Goal: Information Seeking & Learning: Learn about a topic

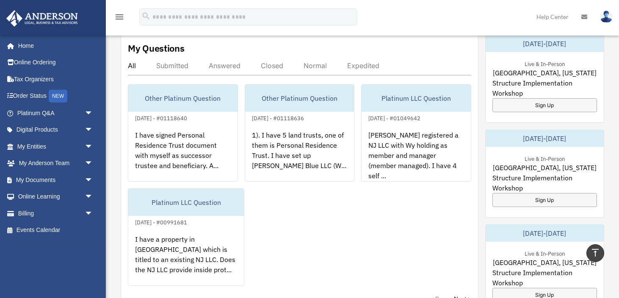
scroll to position [331, 0]
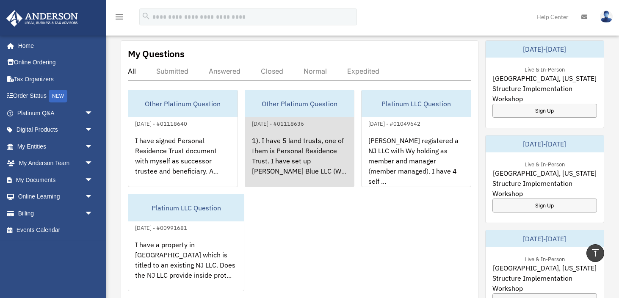
click at [291, 175] on div "1). I have 5 land trusts, one of them is Personal Residence Trust. I have set u…" at bounding box center [299, 162] width 109 height 66
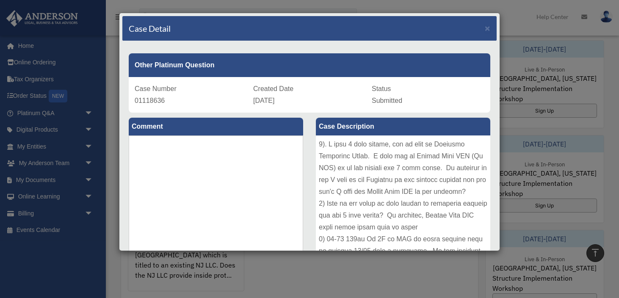
scroll to position [5, 0]
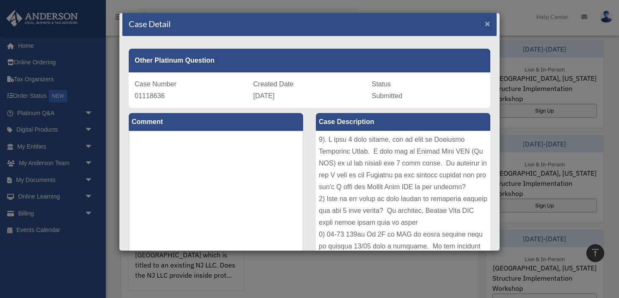
click at [488, 26] on span "×" at bounding box center [488, 24] width 6 height 10
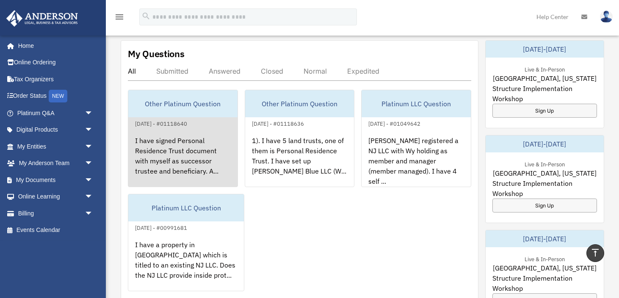
click at [200, 137] on div "I have signed Personal Residence Trust document with myself as successor truste…" at bounding box center [182, 162] width 109 height 66
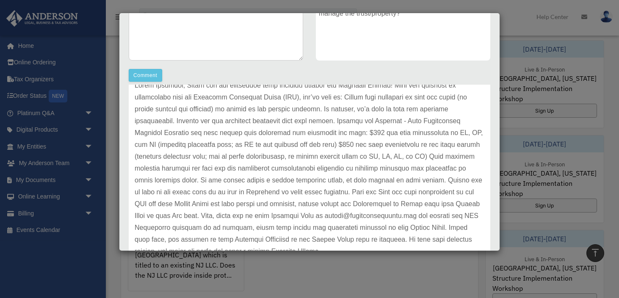
scroll to position [0, 0]
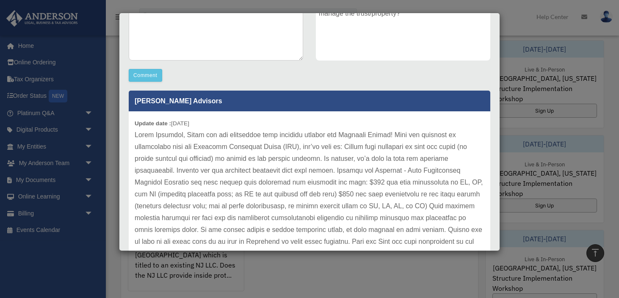
click at [355, 77] on div "Comment Comment Case Description" at bounding box center [309, 84] width 374 height 346
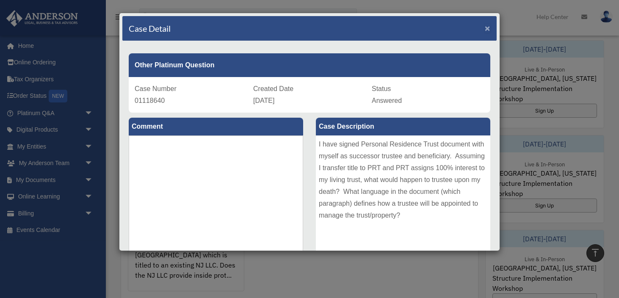
click at [486, 29] on span "×" at bounding box center [488, 28] width 6 height 10
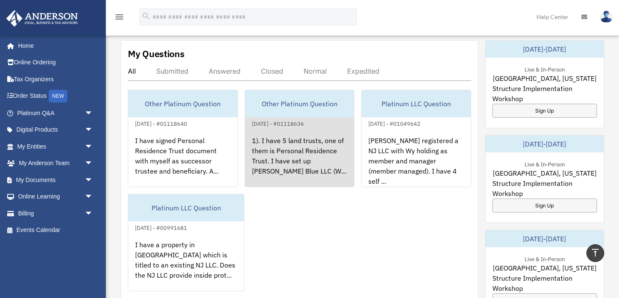
click at [316, 153] on div "1). I have 5 land trusts, one of them is Personal Residence Trust. I have set u…" at bounding box center [299, 162] width 109 height 66
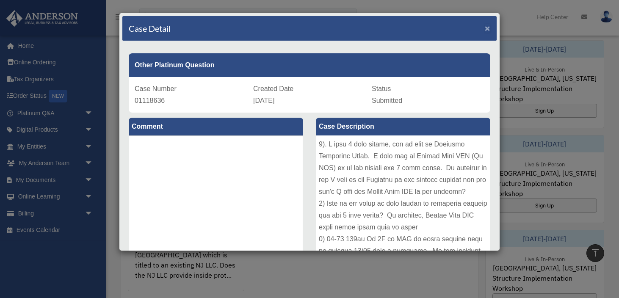
click at [488, 30] on span "×" at bounding box center [488, 28] width 6 height 10
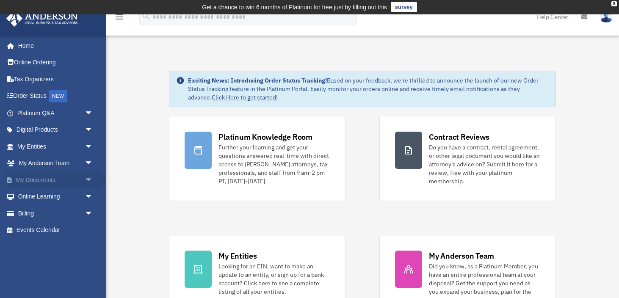
click at [90, 180] on span "arrow_drop_down" at bounding box center [93, 179] width 17 height 17
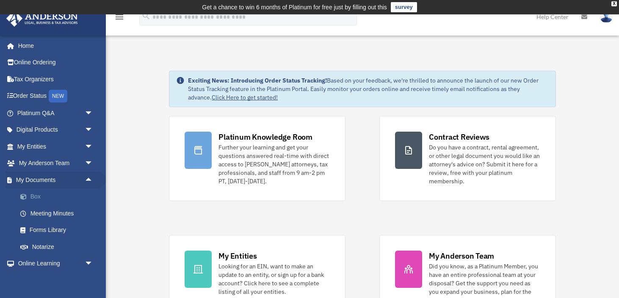
click at [40, 196] on link "Box" at bounding box center [59, 196] width 94 height 17
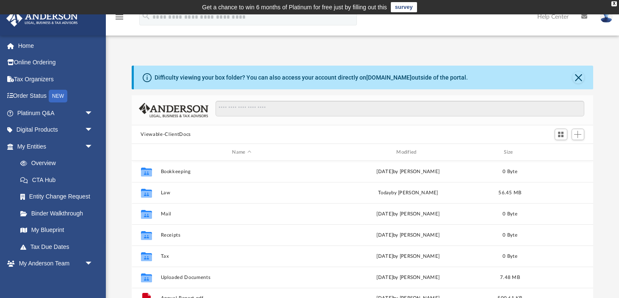
scroll to position [192, 461]
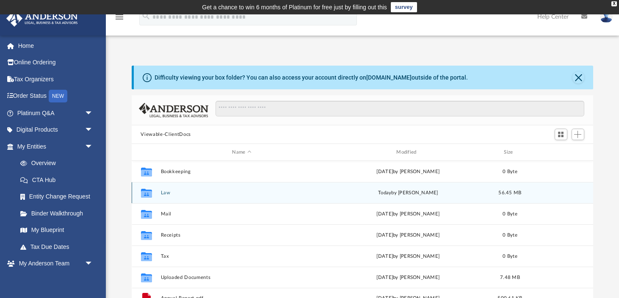
click at [215, 191] on button "Law" at bounding box center [241, 193] width 163 height 6
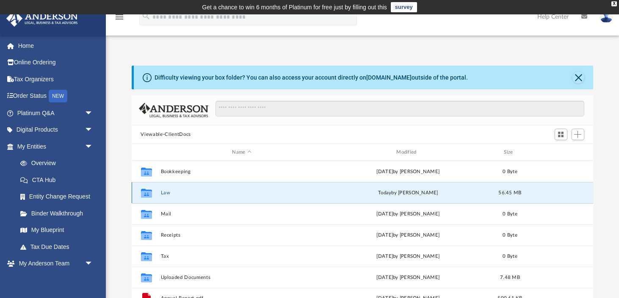
click at [215, 191] on button "Law" at bounding box center [241, 193] width 163 height 6
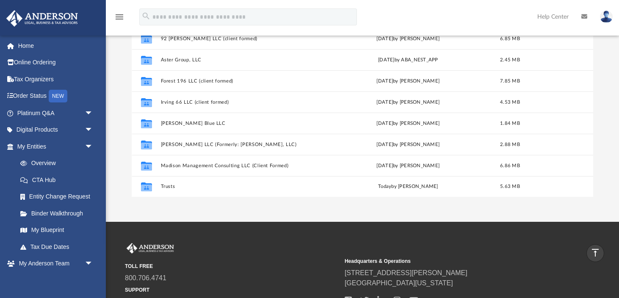
scroll to position [132, 0]
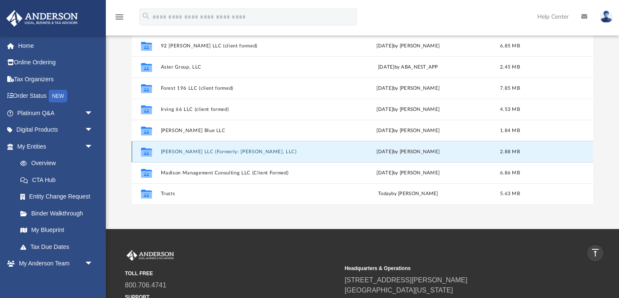
click at [219, 153] on button "[PERSON_NAME] LLC (Formerly: [PERSON_NAME], LLC)" at bounding box center [241, 152] width 163 height 6
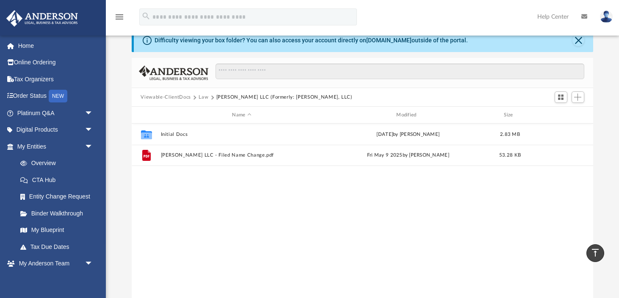
scroll to position [32, 0]
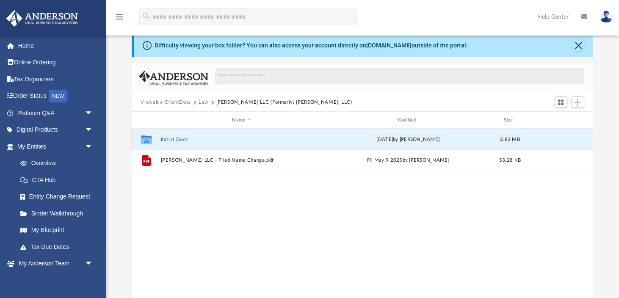
click at [184, 141] on button "Initial Docs" at bounding box center [241, 140] width 163 height 6
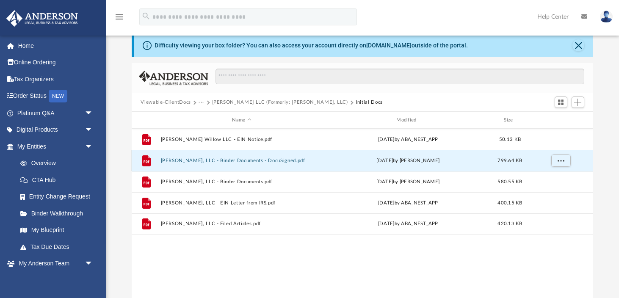
click at [205, 161] on button "[PERSON_NAME], LLC - Binder Documents - DocuSigned.pdf" at bounding box center [241, 161] width 163 height 6
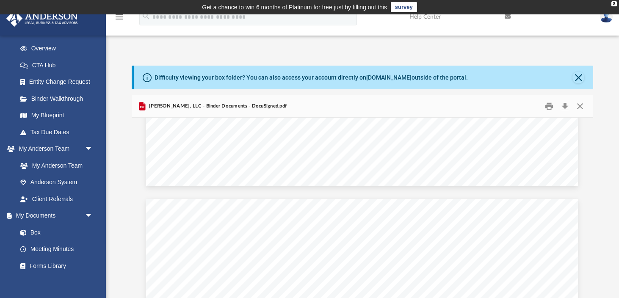
scroll to position [37826, 0]
click at [580, 107] on button "Close" at bounding box center [579, 106] width 15 height 13
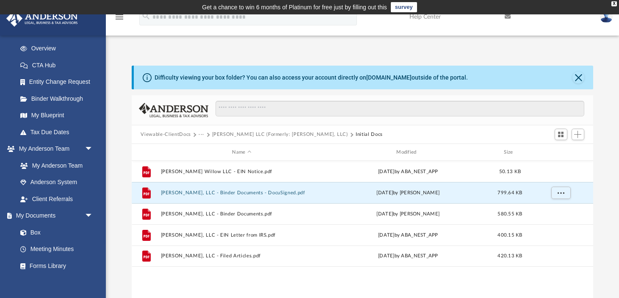
click at [239, 134] on button "Joshua Willow LLC (Formerly: Joshua Willow, LLC)" at bounding box center [280, 135] width 136 height 8
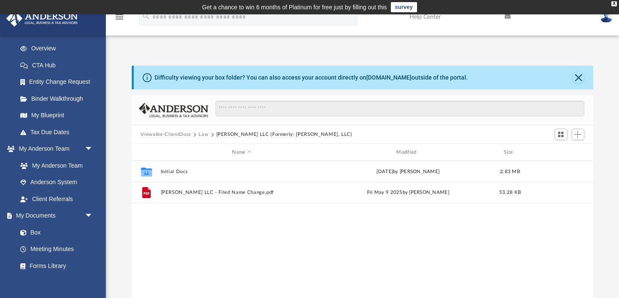
click at [204, 134] on button "Law" at bounding box center [204, 135] width 10 height 8
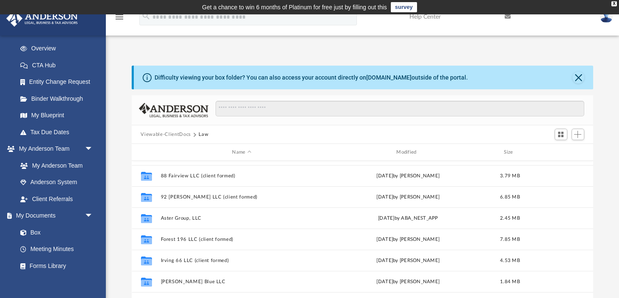
scroll to position [121, 0]
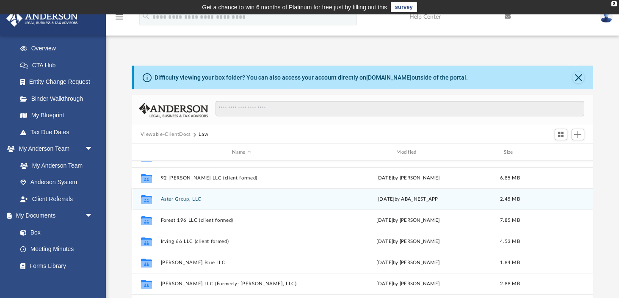
click at [193, 201] on button "Aster Group, LLC" at bounding box center [241, 199] width 163 height 6
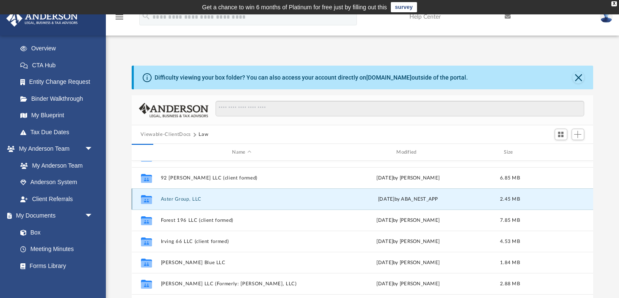
scroll to position [0, 0]
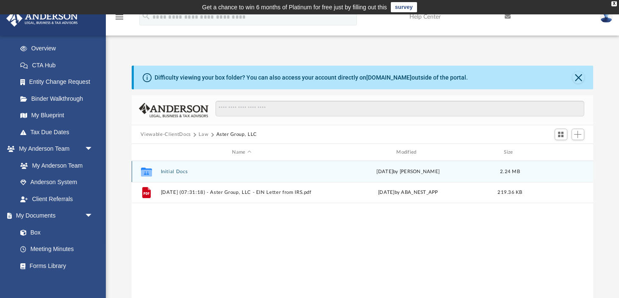
click at [178, 171] on button "Initial Docs" at bounding box center [241, 172] width 163 height 6
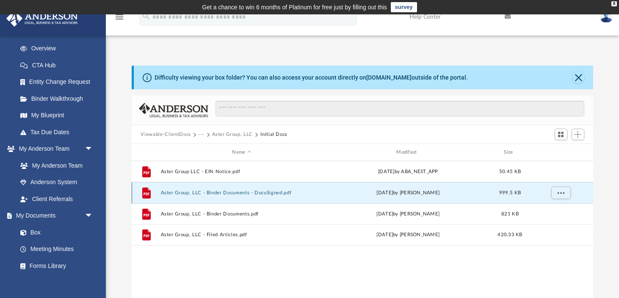
click at [196, 192] on button "Aster Group, LLC - Binder Documents - DocuSigned.pdf" at bounding box center [241, 193] width 163 height 6
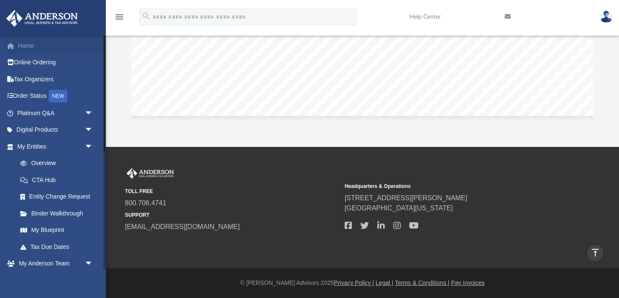
click at [36, 46] on link "Home" at bounding box center [56, 45] width 100 height 17
click at [25, 46] on link "Home" at bounding box center [56, 45] width 100 height 17
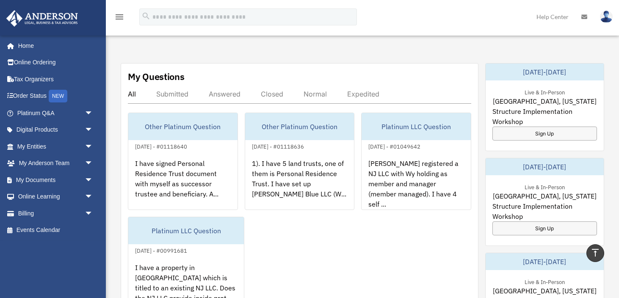
scroll to position [306, 0]
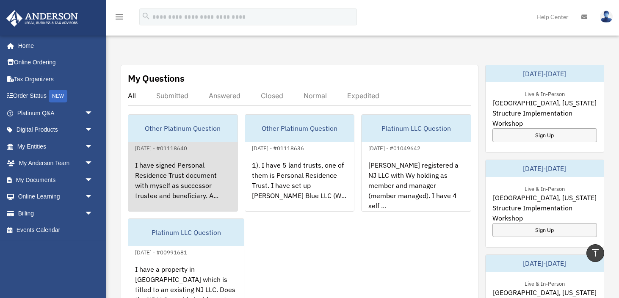
click at [217, 164] on div "I have signed Personal Residence Trust document with myself as successor truste…" at bounding box center [182, 186] width 109 height 66
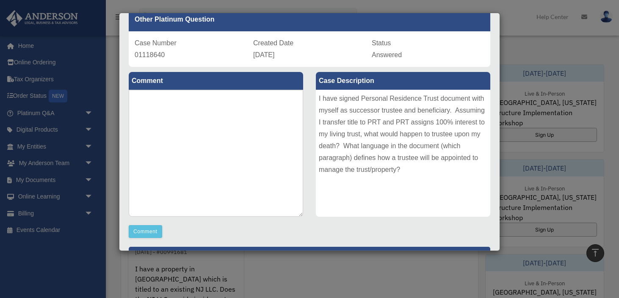
scroll to position [0, 0]
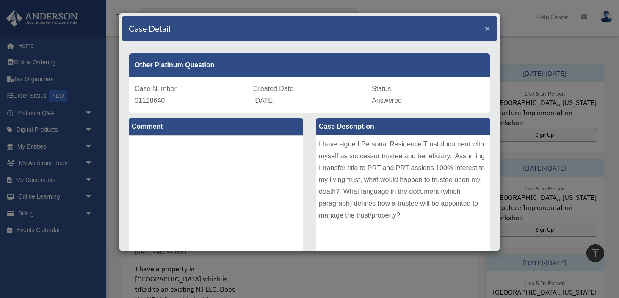
click at [486, 26] on span "×" at bounding box center [488, 28] width 6 height 10
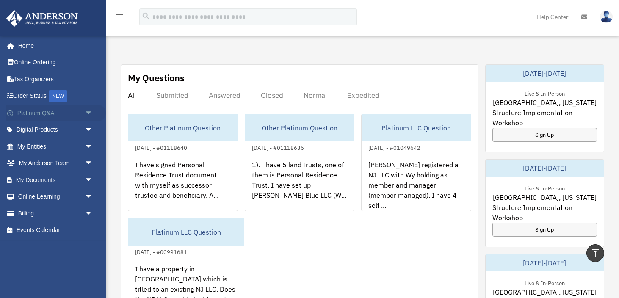
click at [90, 112] on span "arrow_drop_down" at bounding box center [93, 113] width 17 height 17
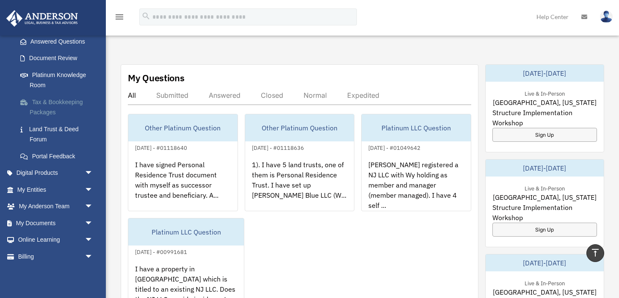
scroll to position [152, 0]
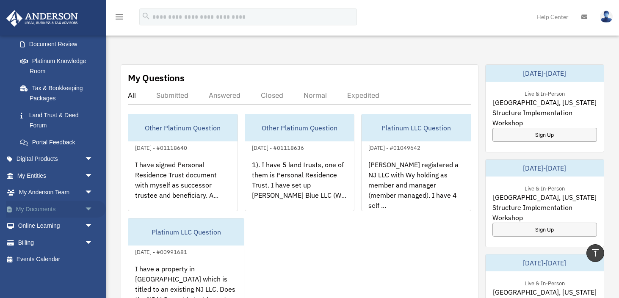
click at [89, 208] on span "arrow_drop_down" at bounding box center [93, 209] width 17 height 17
click at [89, 161] on span "arrow_drop_down" at bounding box center [93, 159] width 17 height 17
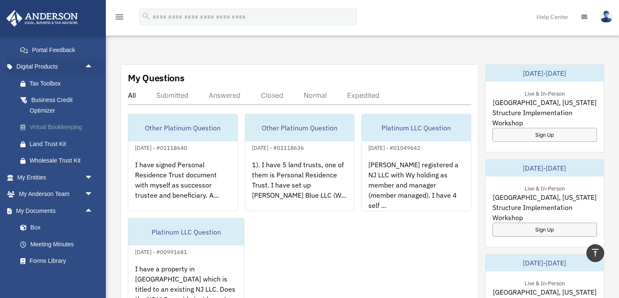
scroll to position [241, 0]
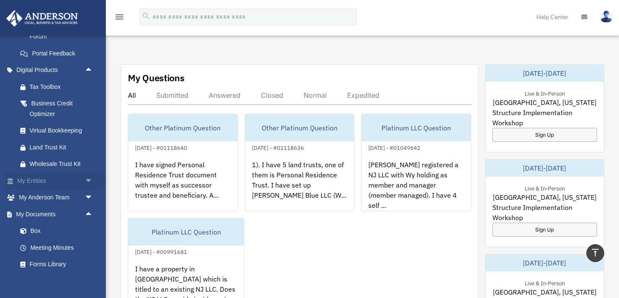
click at [88, 179] on span "arrow_drop_down" at bounding box center [93, 180] width 17 height 17
click at [66, 264] on link "My Blueprint" at bounding box center [59, 264] width 94 height 17
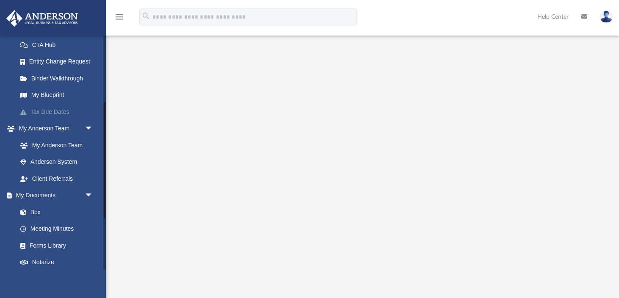
scroll to position [135, 0]
click at [42, 215] on link "Box" at bounding box center [59, 211] width 94 height 17
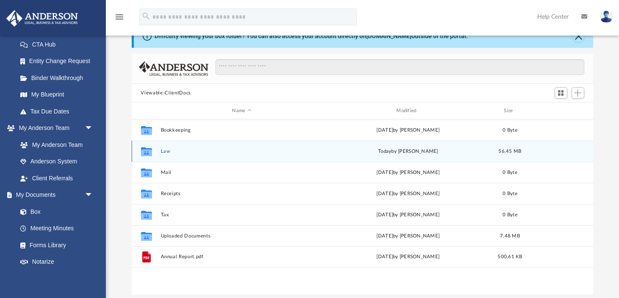
scroll to position [192, 461]
click at [217, 147] on div "Collaborated Folder Law [DATE] by [PERSON_NAME] 56.45 MB" at bounding box center [363, 151] width 462 height 21
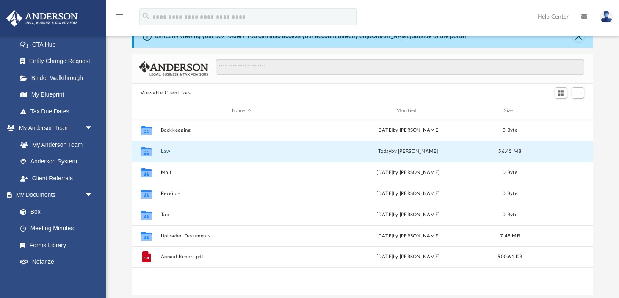
click at [218, 151] on button "Law" at bounding box center [241, 152] width 163 height 6
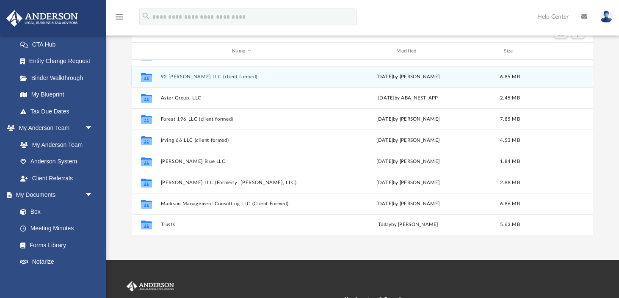
scroll to position [97, 0]
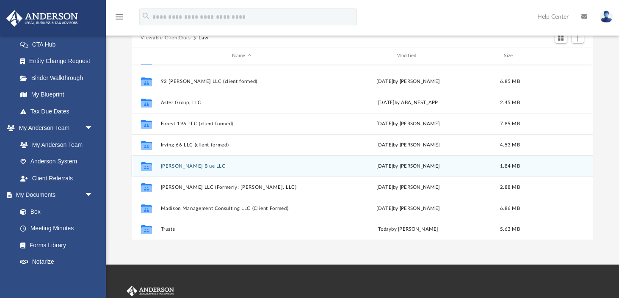
click at [188, 171] on div "Collaborated Folder Joshua Blue LLC Wed Apr 30 2025 by Morgan Winkler 1.84 MB" at bounding box center [363, 165] width 462 height 21
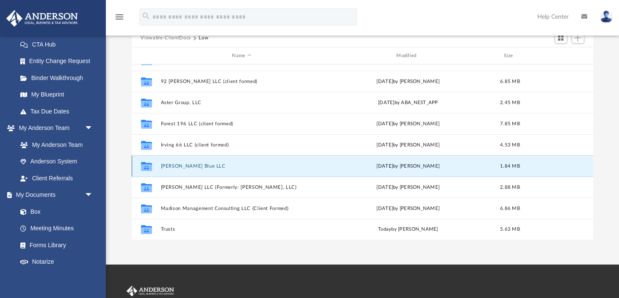
click at [187, 167] on button "[PERSON_NAME] Blue LLC" at bounding box center [241, 166] width 163 height 6
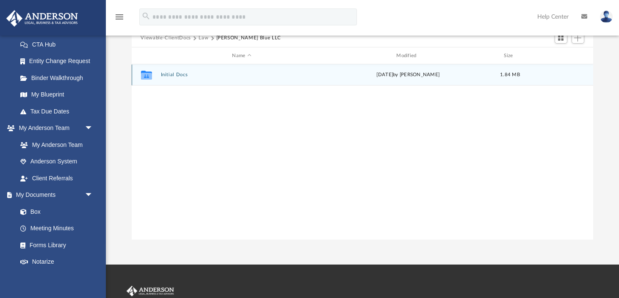
click at [171, 74] on button "Initial Docs" at bounding box center [241, 75] width 163 height 6
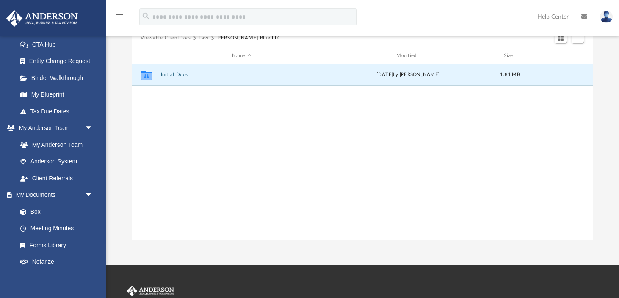
click at [171, 74] on button "Initial Docs" at bounding box center [241, 75] width 163 height 6
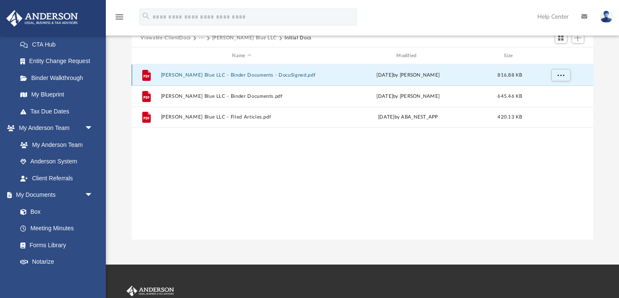
click at [190, 76] on button "Joshua Blue LLC - Binder Documents - DocuSigned.pdf" at bounding box center [241, 75] width 163 height 6
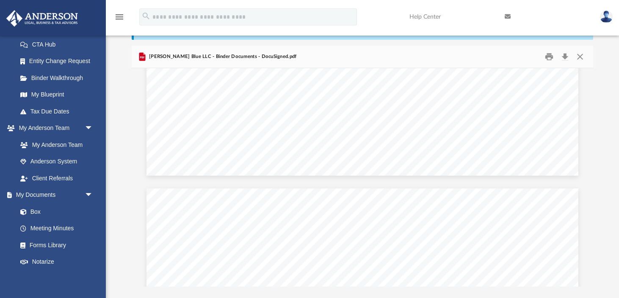
scroll to position [31880, 0]
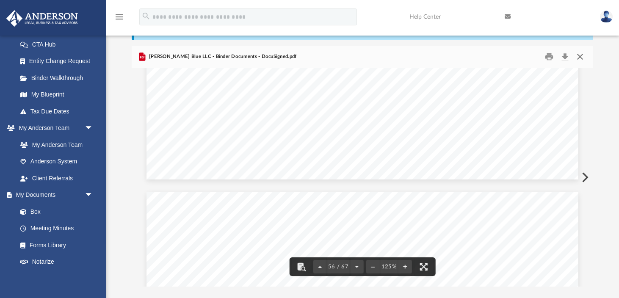
click at [579, 54] on button "Close" at bounding box center [579, 56] width 15 height 13
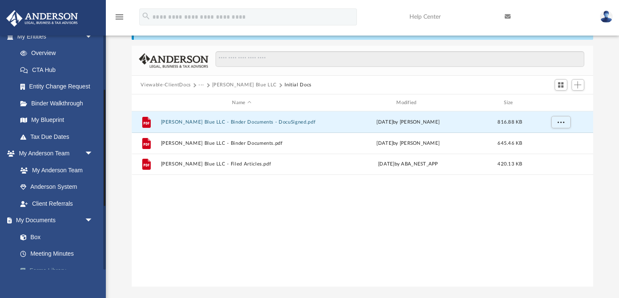
scroll to position [106, 0]
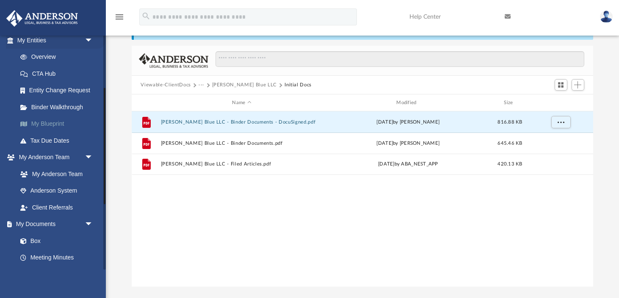
click at [61, 126] on link "My Blueprint" at bounding box center [59, 124] width 94 height 17
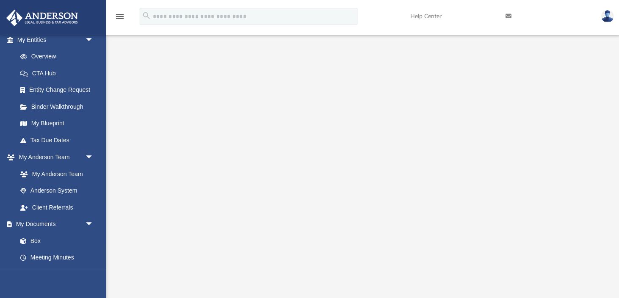
scroll to position [49, 0]
click at [58, 124] on link "My Blueprint" at bounding box center [59, 124] width 94 height 17
click at [49, 243] on link "Box" at bounding box center [59, 240] width 94 height 17
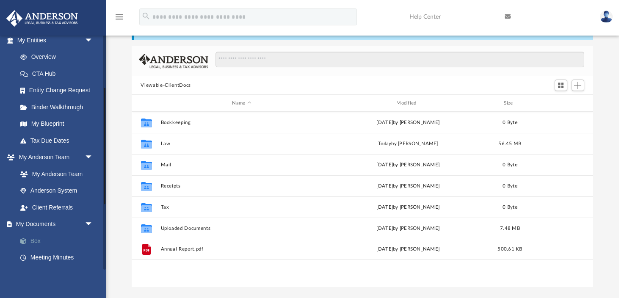
scroll to position [192, 461]
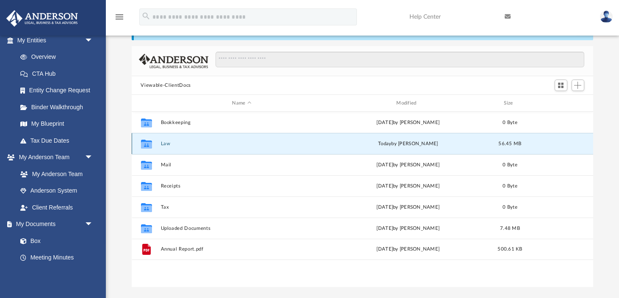
click at [169, 143] on button "Law" at bounding box center [241, 144] width 163 height 6
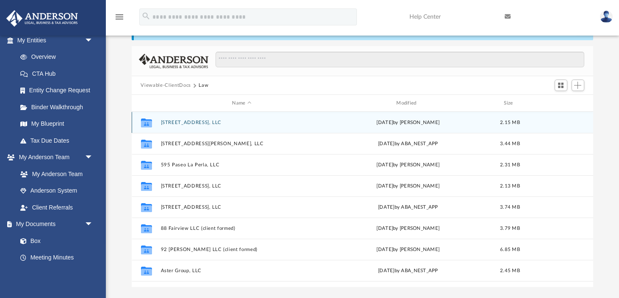
click at [194, 123] on button "[STREET_ADDRESS], LLC" at bounding box center [241, 123] width 163 height 6
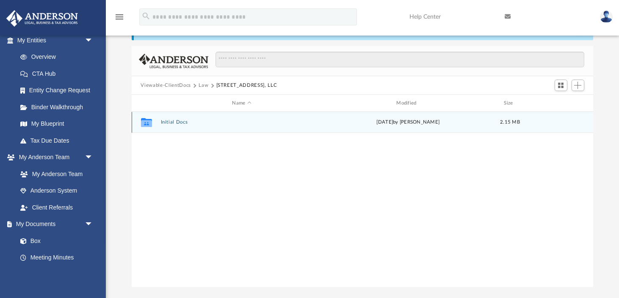
click at [180, 123] on button "Initial Docs" at bounding box center [241, 122] width 163 height 6
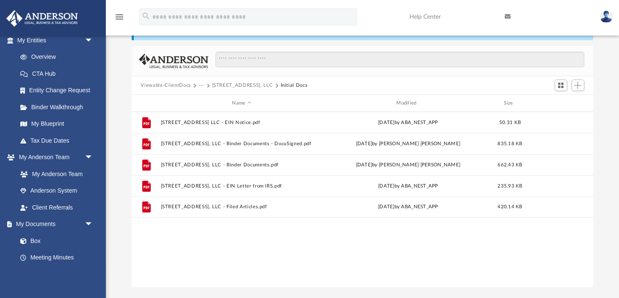
click at [171, 87] on button "Viewable-ClientDocs" at bounding box center [166, 86] width 50 height 8
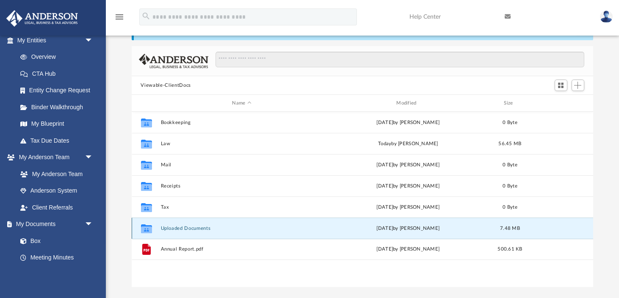
click at [181, 227] on button "Uploaded Documents" at bounding box center [241, 229] width 163 height 6
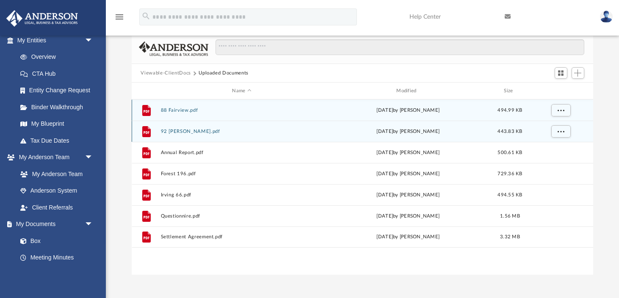
scroll to position [0, 0]
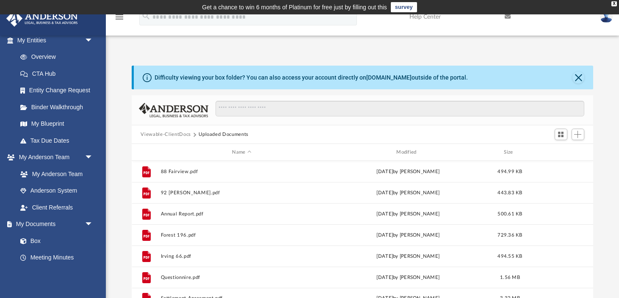
click at [178, 133] on button "Viewable-ClientDocs" at bounding box center [166, 135] width 50 height 8
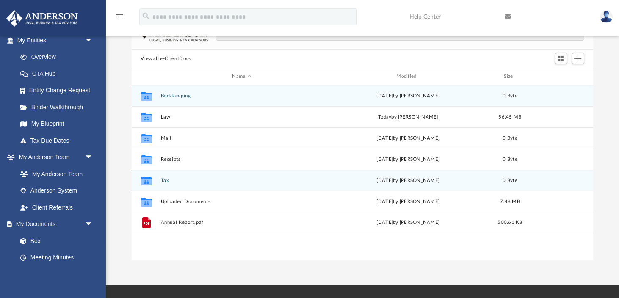
scroll to position [75, 0]
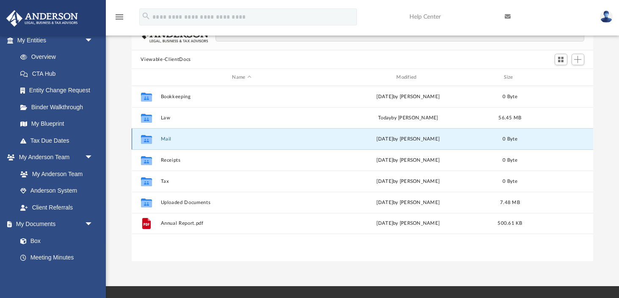
click at [257, 137] on button "Mail" at bounding box center [241, 139] width 163 height 6
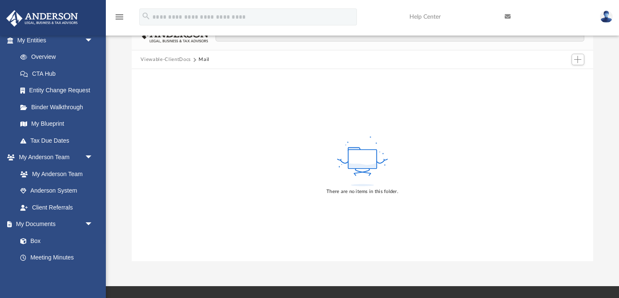
scroll to position [0, 0]
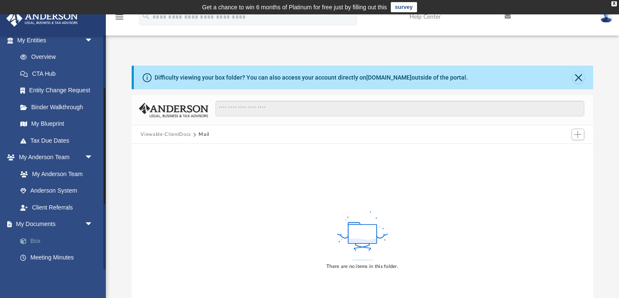
click at [49, 237] on link "Box" at bounding box center [59, 240] width 94 height 17
click at [41, 243] on link "Box" at bounding box center [59, 240] width 94 height 17
click at [37, 242] on link "Box" at bounding box center [59, 240] width 94 height 17
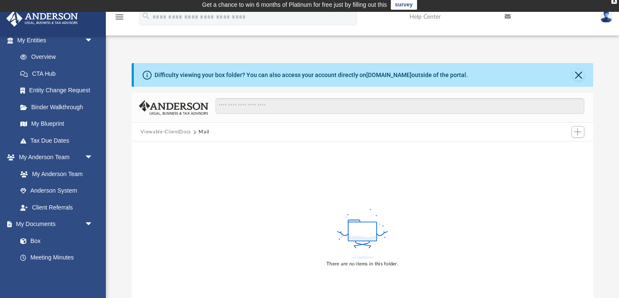
click at [179, 130] on button "Viewable-ClientDocs" at bounding box center [166, 132] width 50 height 8
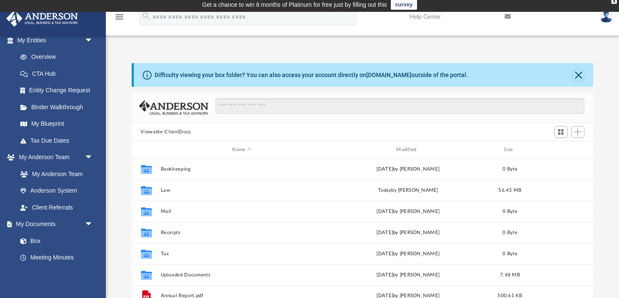
scroll to position [192, 461]
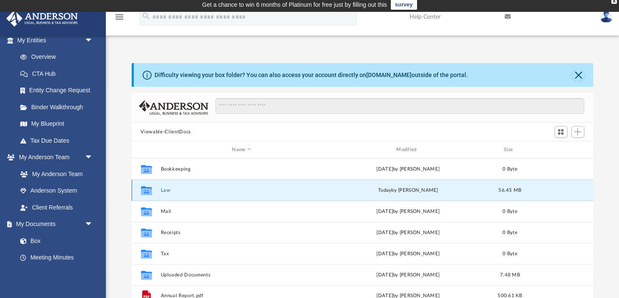
click at [164, 190] on button "Law" at bounding box center [241, 190] width 163 height 6
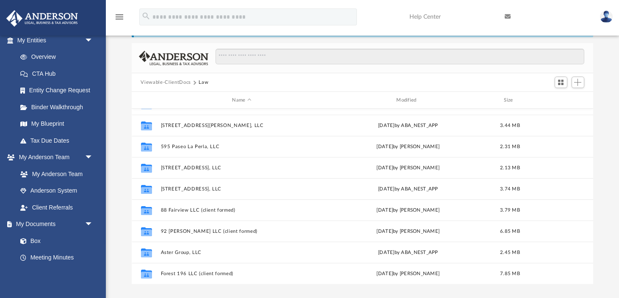
scroll to position [0, 0]
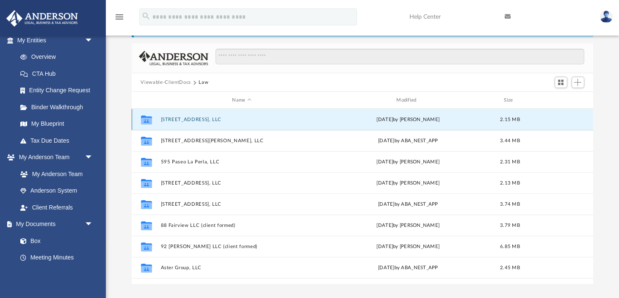
click at [199, 119] on button "[STREET_ADDRESS], LLC" at bounding box center [241, 120] width 163 height 6
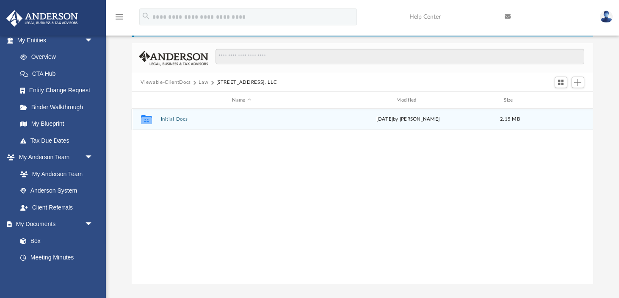
click at [179, 119] on button "Initial Docs" at bounding box center [241, 119] width 163 height 6
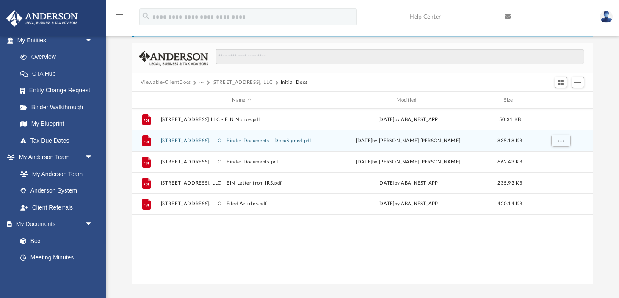
click at [201, 144] on div "File 2654 Victoria Ave, LLC - Binder Documents - DocuSigned.pdf Wed Apr 30 2025…" at bounding box center [363, 140] width 462 height 21
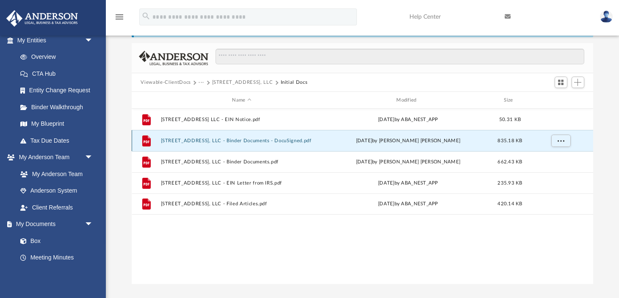
click at [251, 141] on button "2654 Victoria Ave, LLC - Binder Documents - DocuSigned.pdf" at bounding box center [241, 141] width 163 height 6
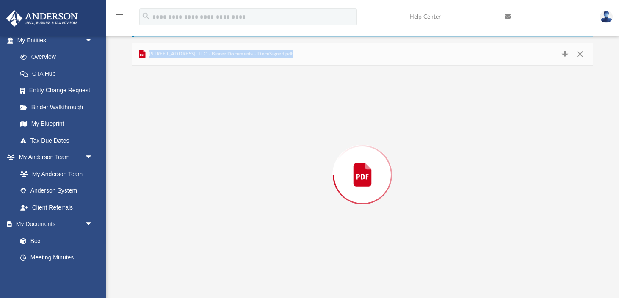
click at [251, 141] on div "Preview" at bounding box center [363, 175] width 462 height 218
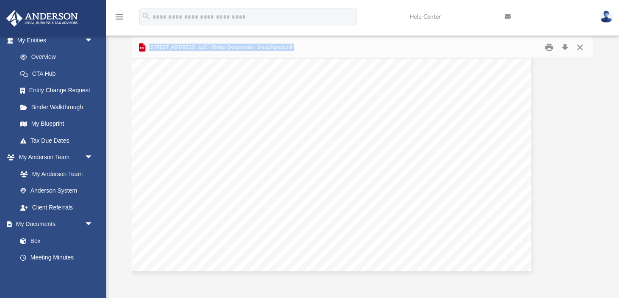
scroll to position [214, 0]
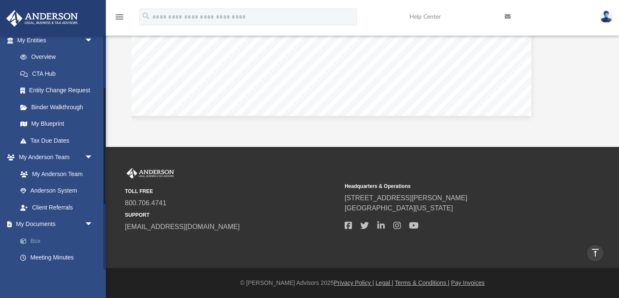
click at [41, 237] on link "Box" at bounding box center [59, 240] width 94 height 17
click at [39, 241] on link "Box" at bounding box center [59, 240] width 94 height 17
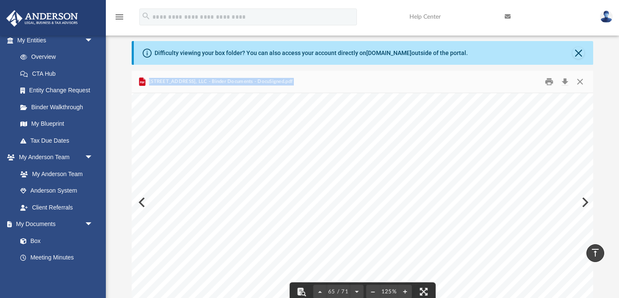
scroll to position [0, 0]
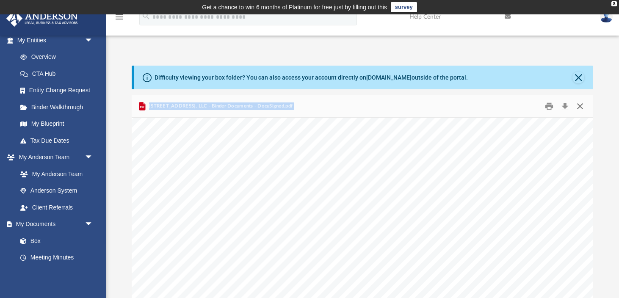
click at [581, 105] on button "Close" at bounding box center [579, 106] width 15 height 13
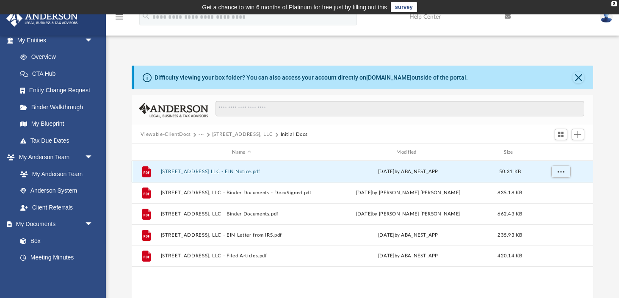
click at [224, 172] on button "2654 Victoria Ave LLC - EIN Notice.pdf" at bounding box center [241, 172] width 163 height 6
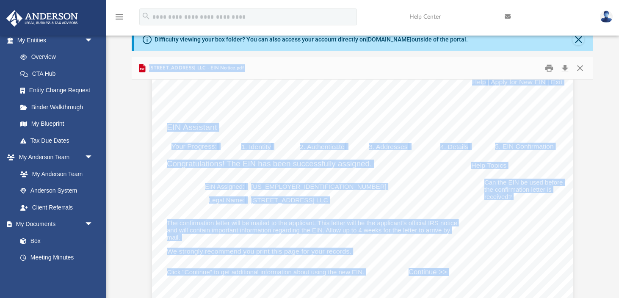
scroll to position [17, 0]
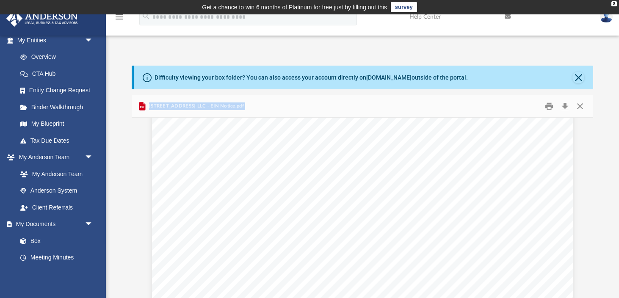
scroll to position [344, 0]
click at [582, 108] on button "Close" at bounding box center [579, 106] width 15 height 13
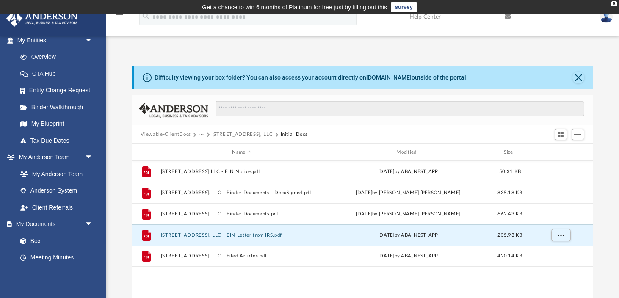
click at [209, 236] on button "2654 Victoria Ave, LLC - EIN Letter from IRS.pdf" at bounding box center [241, 235] width 163 height 6
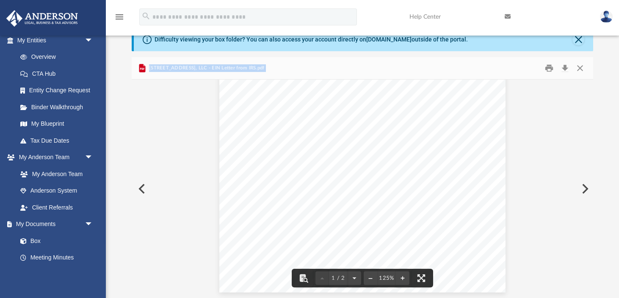
scroll to position [0, 0]
click at [579, 70] on button "Close" at bounding box center [579, 68] width 15 height 13
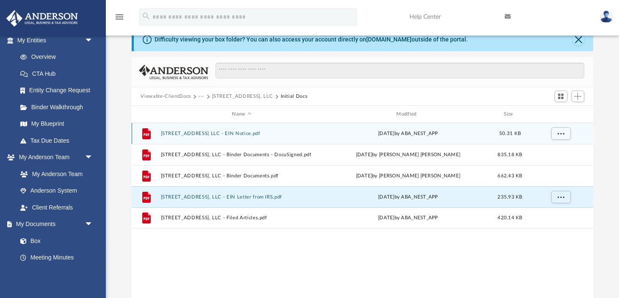
click at [234, 134] on button "2654 Victoria Ave LLC - EIN Notice.pdf" at bounding box center [241, 134] width 163 height 6
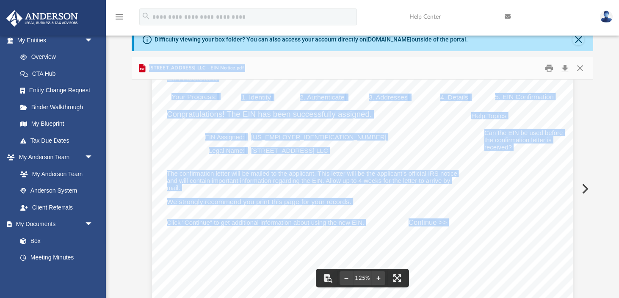
scroll to position [66, 0]
click at [430, 224] on span "Continue >>" at bounding box center [427, 221] width 39 height 7
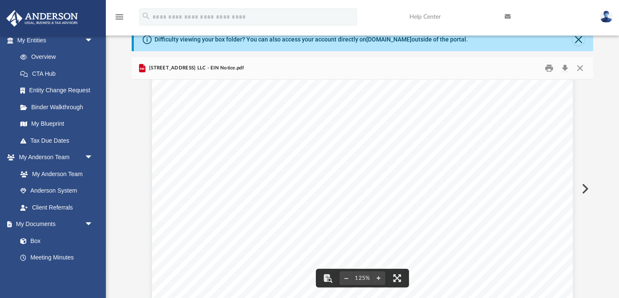
click at [430, 224] on span "Continue >>" at bounding box center [427, 221] width 39 height 7
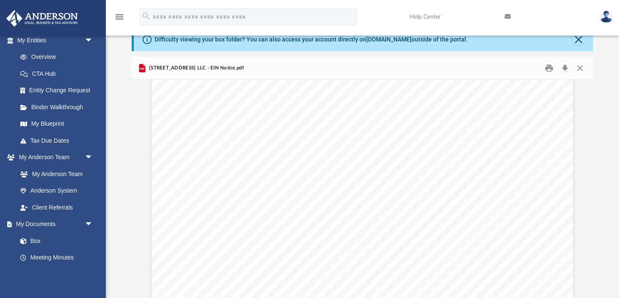
scroll to position [0, 0]
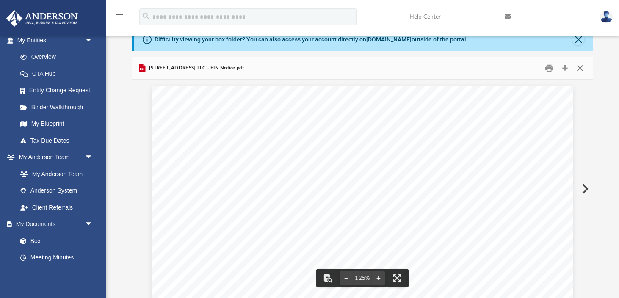
click at [580, 70] on button "Close" at bounding box center [579, 68] width 15 height 13
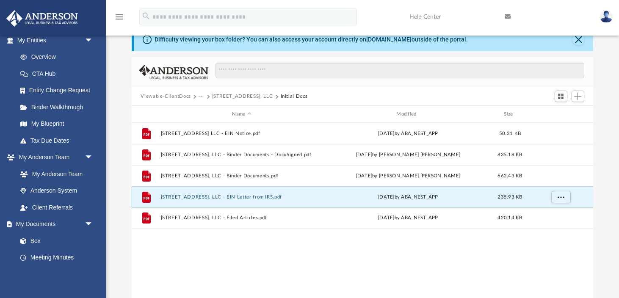
click at [252, 197] on button "2654 Victoria Ave, LLC - EIN Letter from IRS.pdf" at bounding box center [241, 197] width 163 height 6
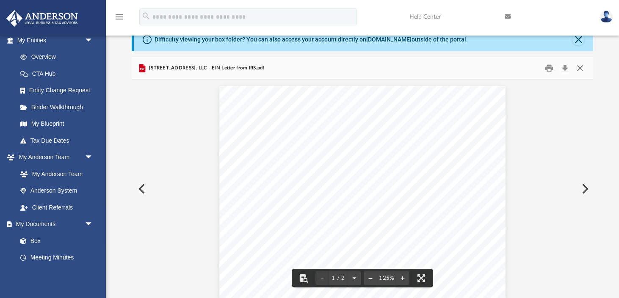
click at [579, 71] on button "Close" at bounding box center [579, 68] width 15 height 13
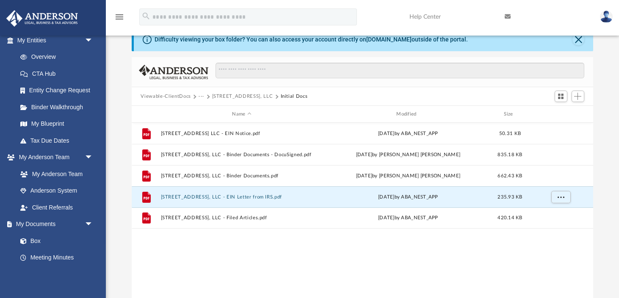
click at [229, 96] on button "[STREET_ADDRESS], LLC" at bounding box center [242, 97] width 61 height 8
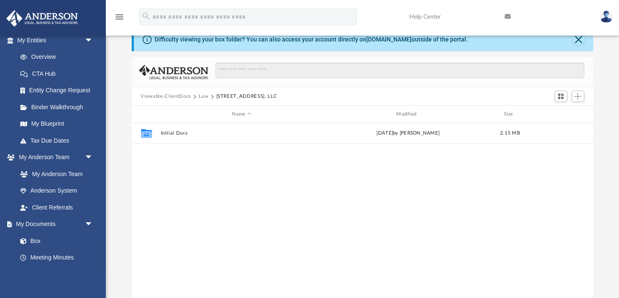
click at [201, 98] on button "Law" at bounding box center [204, 97] width 10 height 8
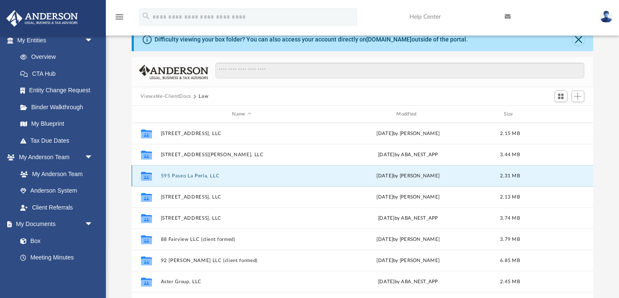
click at [188, 174] on button "595 Paseo La Perla, LLC" at bounding box center [241, 176] width 163 height 6
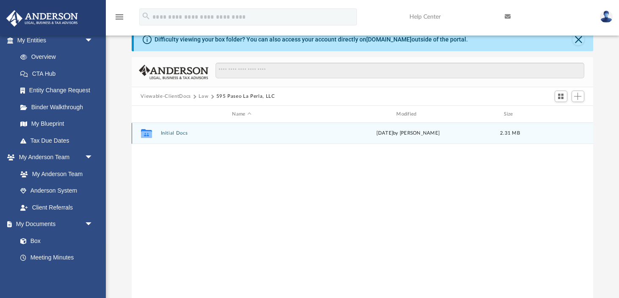
click at [185, 133] on button "Initial Docs" at bounding box center [241, 133] width 163 height 6
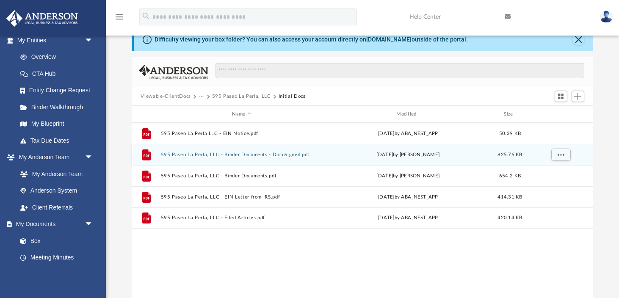
click at [195, 157] on div "File 595 Paseo La Perla, LLC - Binder Documents - DocuSigned.pdf Wed Apr 30 202…" at bounding box center [363, 154] width 462 height 21
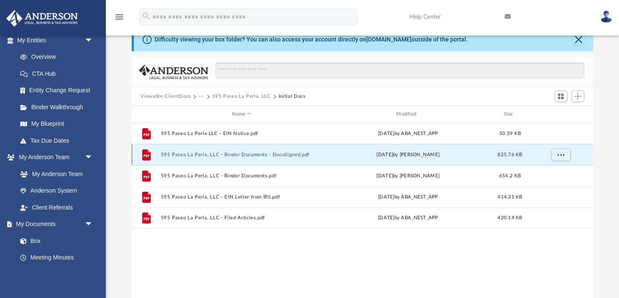
click at [203, 155] on button "595 Paseo La Perla, LLC - Binder Documents - DocuSigned.pdf" at bounding box center [241, 155] width 163 height 6
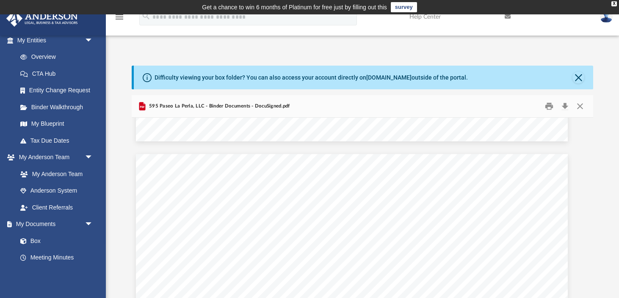
scroll to position [36748, 11]
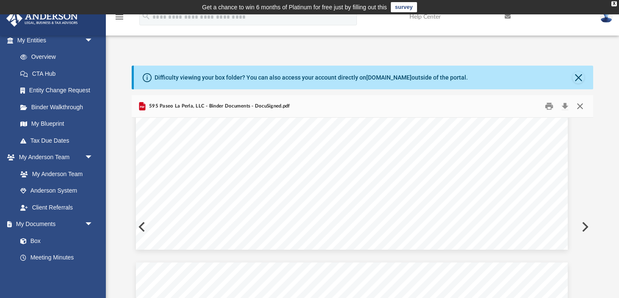
click at [578, 107] on button "Close" at bounding box center [579, 106] width 15 height 13
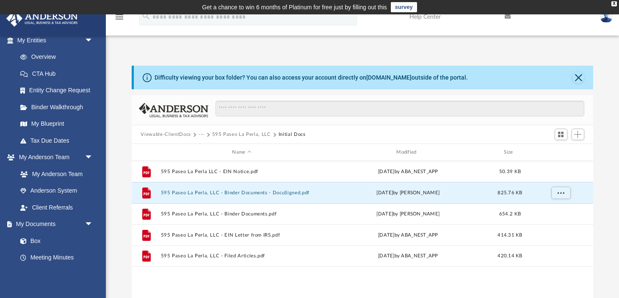
click at [235, 132] on button "595 Paseo La Perla, LLC" at bounding box center [241, 135] width 59 height 8
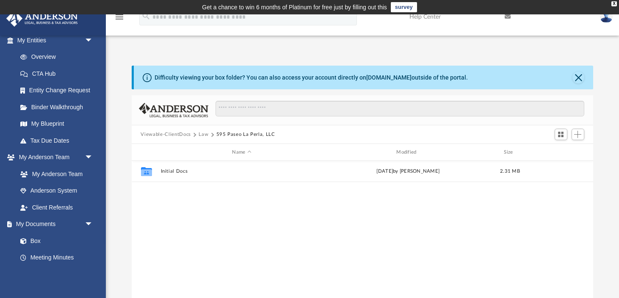
click at [202, 135] on button "Law" at bounding box center [204, 135] width 10 height 8
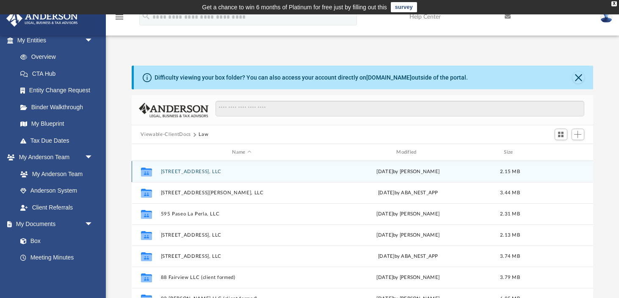
click at [205, 170] on button "[STREET_ADDRESS], LLC" at bounding box center [241, 172] width 163 height 6
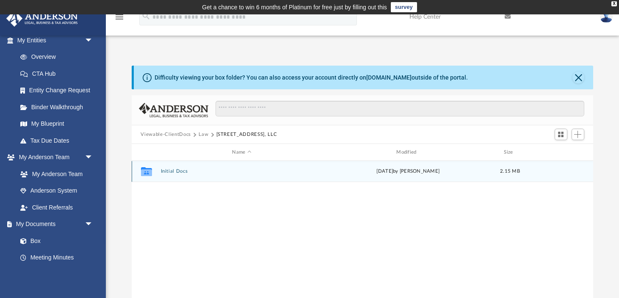
click at [199, 173] on button "Initial Docs" at bounding box center [241, 171] width 163 height 6
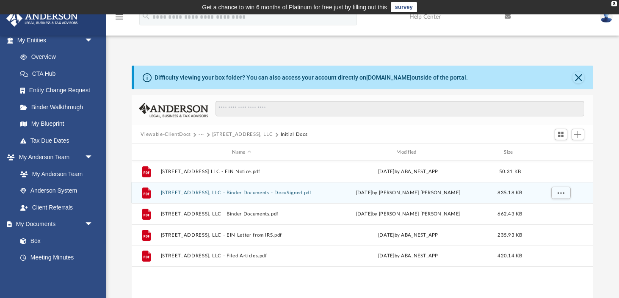
click at [209, 196] on div "File 2654 Victoria Ave, LLC - Binder Documents - DocuSigned.pdf Wed Apr 30 2025…" at bounding box center [363, 192] width 462 height 21
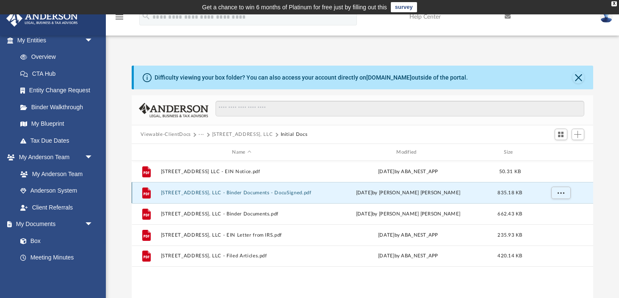
click at [209, 191] on button "2654 Victoria Ave, LLC - Binder Documents - DocuSigned.pdf" at bounding box center [241, 193] width 163 height 6
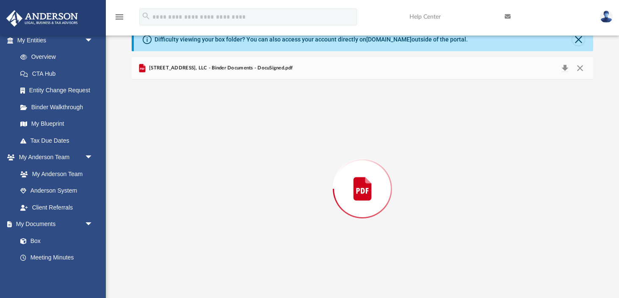
click at [209, 191] on div "Preview" at bounding box center [363, 189] width 462 height 218
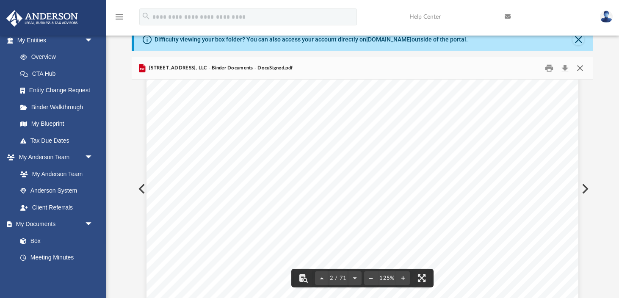
click at [581, 67] on button "Close" at bounding box center [579, 68] width 15 height 13
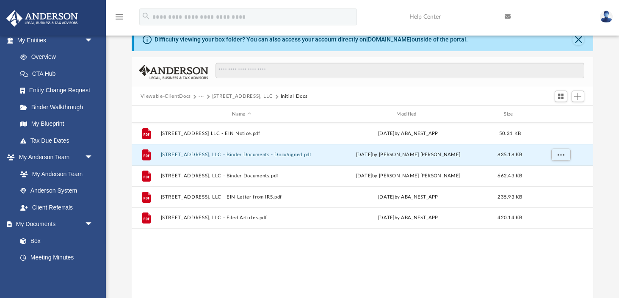
click at [224, 96] on button "[STREET_ADDRESS], LLC" at bounding box center [242, 97] width 61 height 8
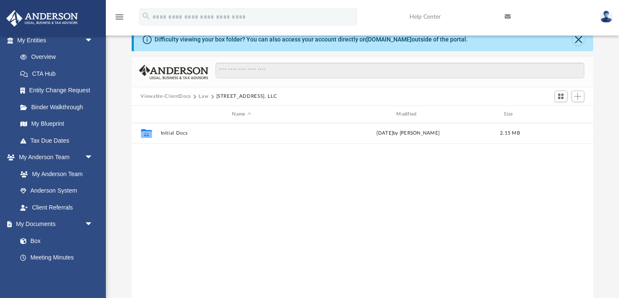
click at [206, 96] on button "Law" at bounding box center [204, 97] width 10 height 8
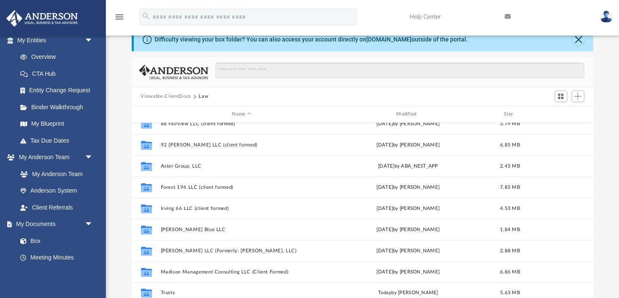
scroll to position [121, 0]
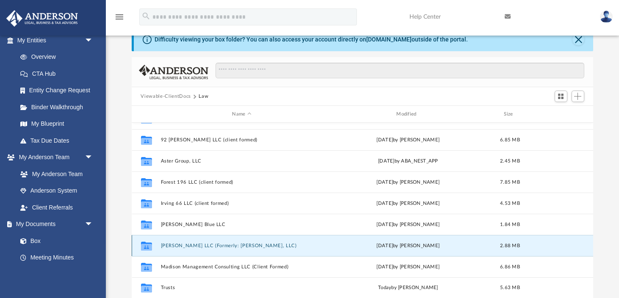
click at [199, 246] on button "[PERSON_NAME] LLC (Formerly: [PERSON_NAME], LLC)" at bounding box center [241, 246] width 163 height 6
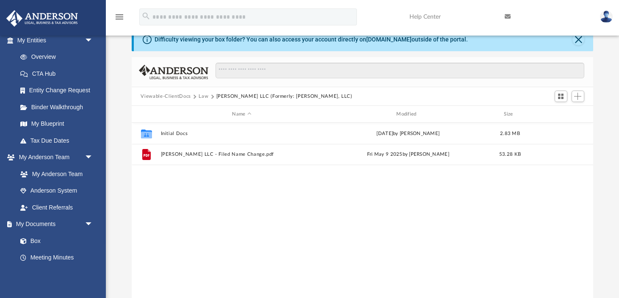
scroll to position [0, 0]
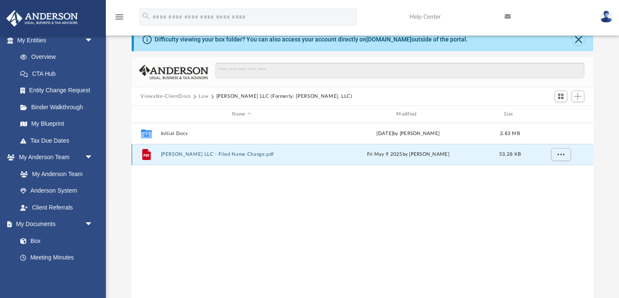
click at [245, 155] on button "Joshua Willow LLC - Filed Name Change.pdf" at bounding box center [241, 155] width 163 height 6
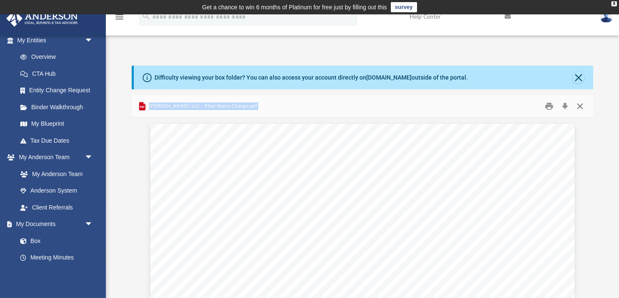
click at [579, 106] on button "Close" at bounding box center [579, 106] width 15 height 13
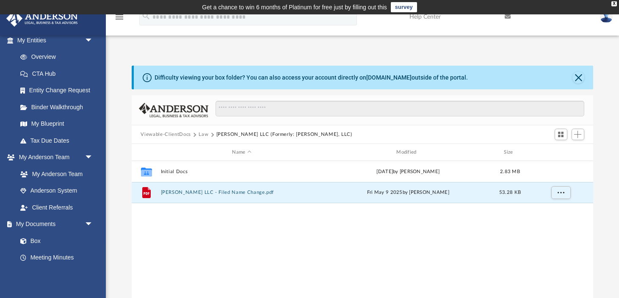
click at [558, 31] on link at bounding box center [545, 16] width 95 height 33
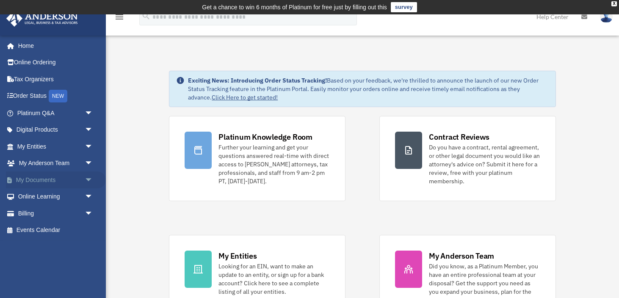
click at [90, 182] on span "arrow_drop_down" at bounding box center [93, 179] width 17 height 17
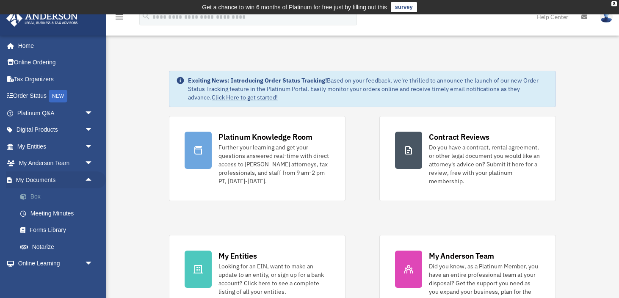
click at [59, 197] on link "Box" at bounding box center [59, 196] width 94 height 17
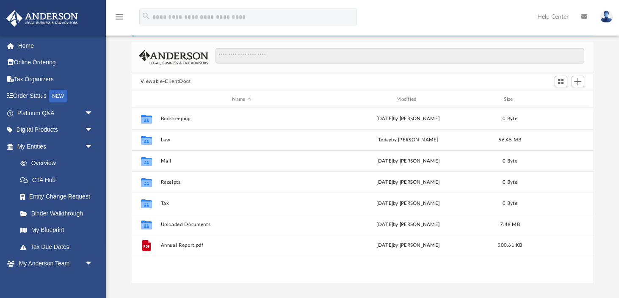
scroll to position [53, 0]
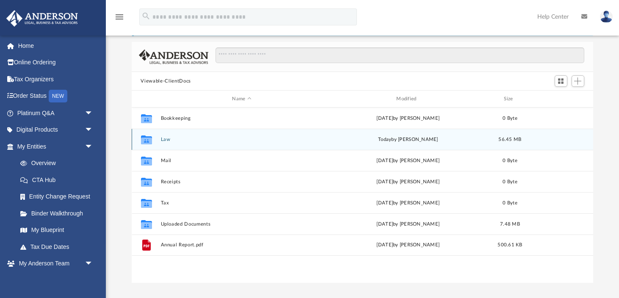
click at [183, 138] on button "Law" at bounding box center [241, 140] width 163 height 6
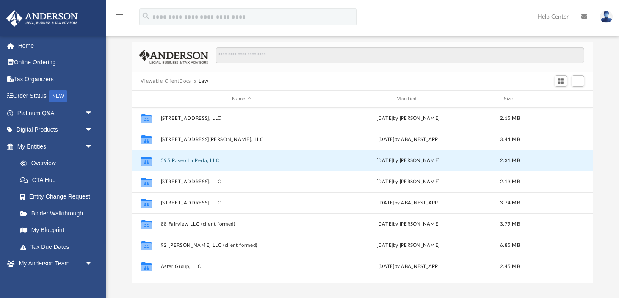
click at [188, 161] on button "595 Paseo La Perla, LLC" at bounding box center [241, 161] width 163 height 6
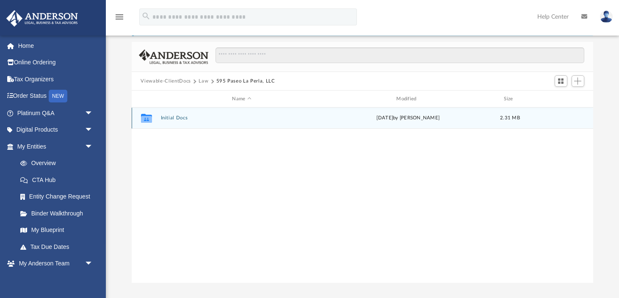
click at [179, 121] on div "Collaborated Folder Initial Docs Tue Jun 24 2025 by Colette Grier 2.31 MB" at bounding box center [363, 118] width 462 height 21
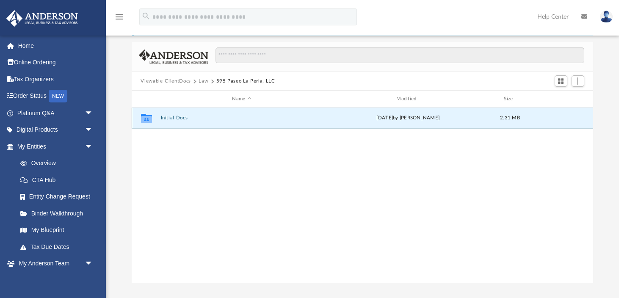
click at [179, 117] on button "Initial Docs" at bounding box center [241, 118] width 163 height 6
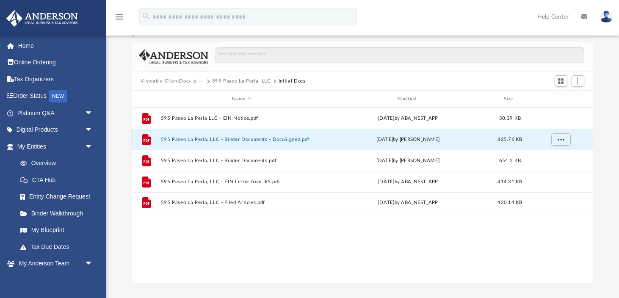
click at [218, 138] on button "595 Paseo La Perla, LLC - Binder Documents - DocuSigned.pdf" at bounding box center [241, 140] width 163 height 6
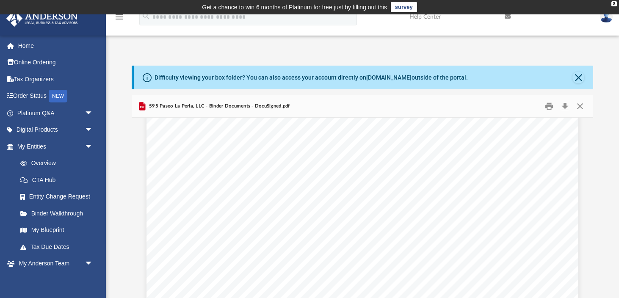
scroll to position [619, 0]
click at [579, 107] on button "Close" at bounding box center [579, 106] width 15 height 13
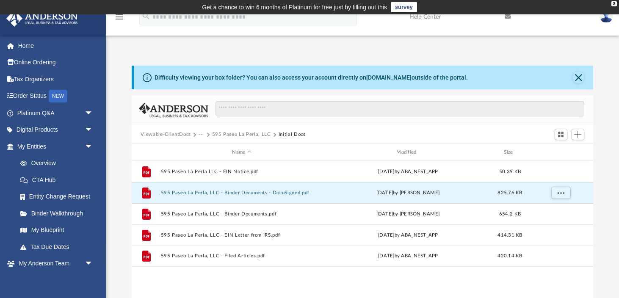
click at [226, 134] on button "595 Paseo La Perla, LLC" at bounding box center [241, 135] width 59 height 8
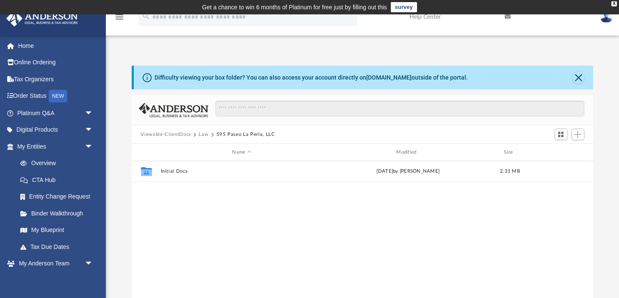
click at [206, 137] on button "Law" at bounding box center [204, 135] width 10 height 8
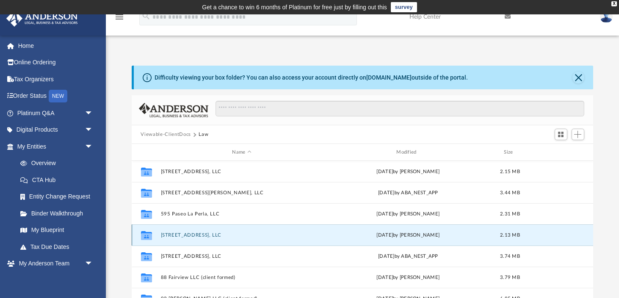
click at [204, 234] on button "[STREET_ADDRESS], LLC" at bounding box center [241, 235] width 163 height 6
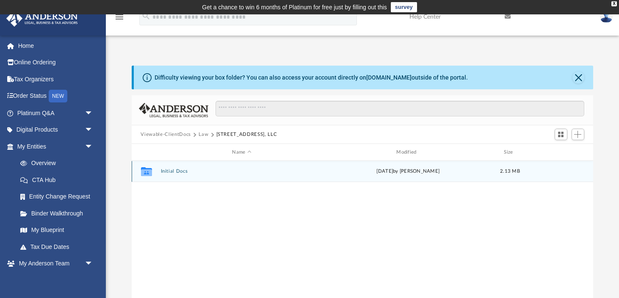
click at [182, 170] on button "Initial Docs" at bounding box center [241, 171] width 163 height 6
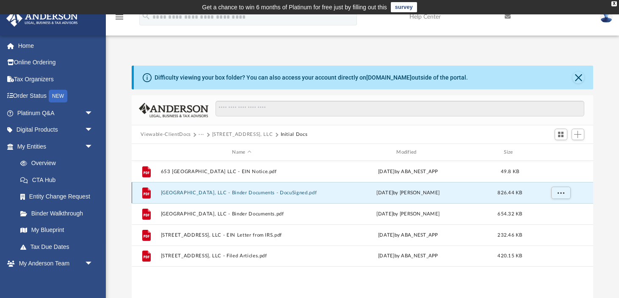
click at [186, 191] on button "653 Avenida La Plata, LLC - Binder Documents - DocuSigned.pdf" at bounding box center [241, 193] width 163 height 6
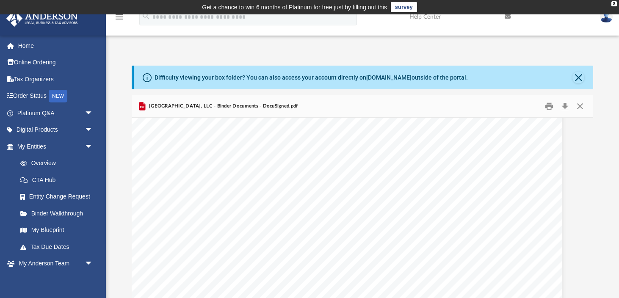
scroll to position [36471, 17]
click at [580, 108] on button "Close" at bounding box center [579, 106] width 15 height 13
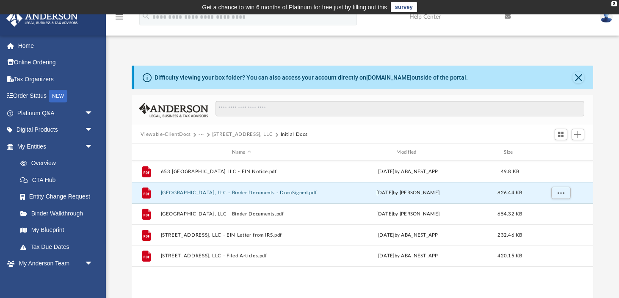
click at [202, 133] on button "···" at bounding box center [202, 135] width 6 height 8
click at [225, 132] on button "[STREET_ADDRESS], LLC" at bounding box center [242, 135] width 61 height 8
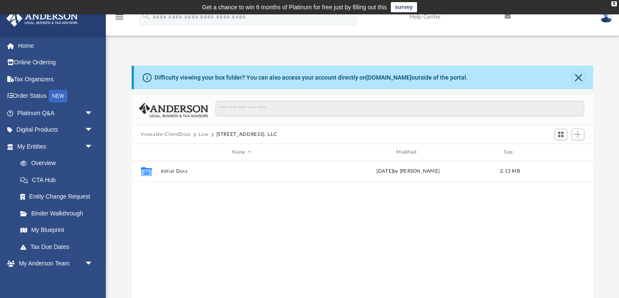
click at [200, 134] on button "Law" at bounding box center [204, 135] width 10 height 8
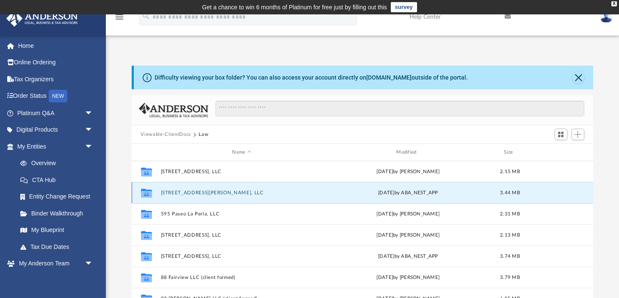
click at [182, 190] on button "[STREET_ADDRESS][PERSON_NAME], LLC" at bounding box center [241, 193] width 163 height 6
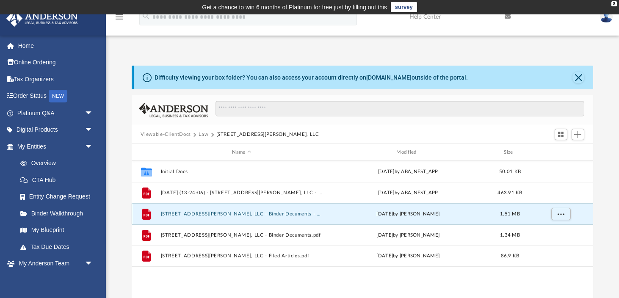
click at [204, 213] on button "515 Andria Ave, LLC - Binder Documents - DocuSigned.pdf" at bounding box center [241, 214] width 163 height 6
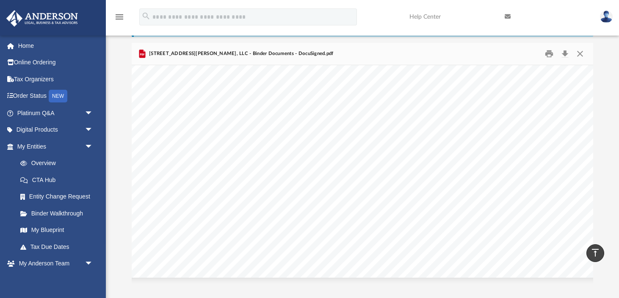
scroll to position [0, 0]
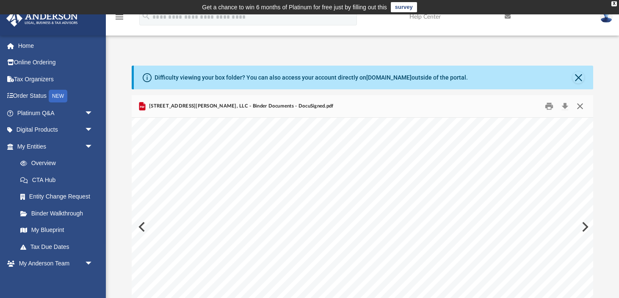
click at [580, 107] on button "Close" at bounding box center [579, 106] width 15 height 13
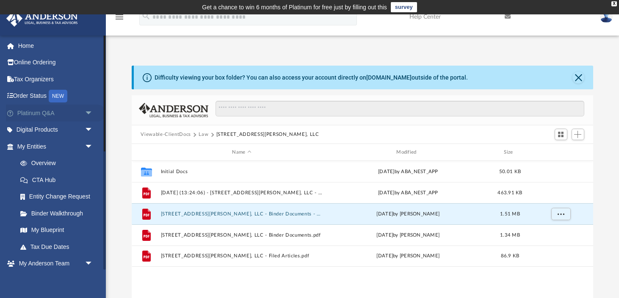
click at [90, 116] on span "arrow_drop_down" at bounding box center [93, 113] width 17 height 17
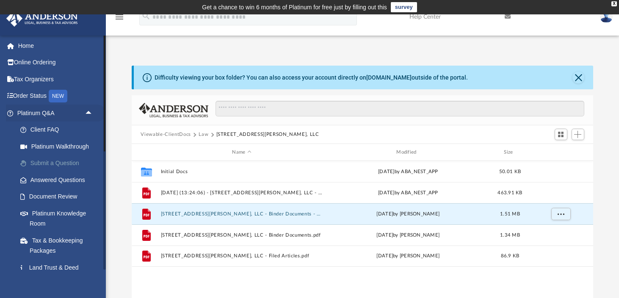
click at [72, 164] on link "Submit a Question" at bounding box center [59, 163] width 94 height 17
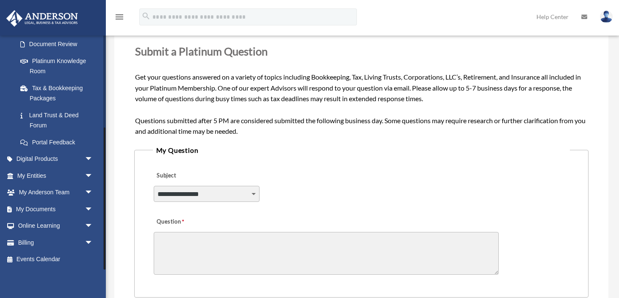
scroll to position [146, 0]
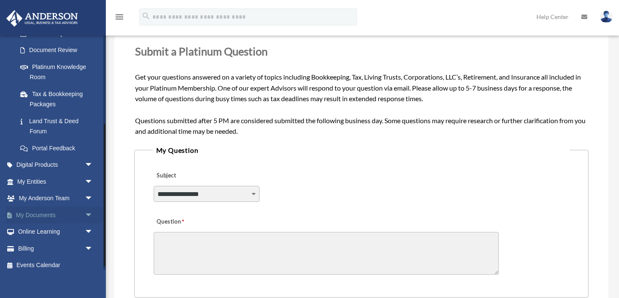
click at [50, 217] on link "My Documents arrow_drop_down" at bounding box center [56, 215] width 100 height 17
click at [88, 218] on span "arrow_drop_down" at bounding box center [93, 215] width 17 height 17
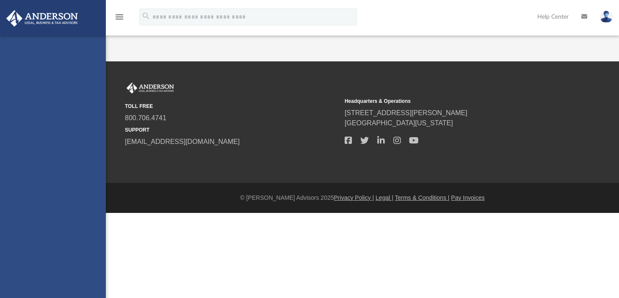
click at [55, 230] on div "[EMAIL_ADDRESS][DOMAIN_NAME] Sign Out [EMAIL_ADDRESS][DOMAIN_NAME] Home Online …" at bounding box center [53, 185] width 106 height 298
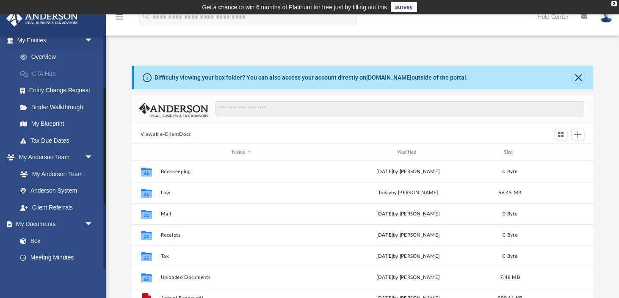
scroll to position [107, 0]
click at [39, 240] on link "Box" at bounding box center [59, 240] width 94 height 17
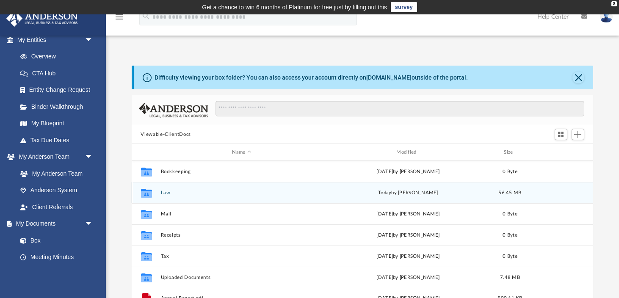
click at [158, 194] on div "Collaborated Folder Law [DATE] by [PERSON_NAME] 56.45 MB" at bounding box center [363, 192] width 462 height 21
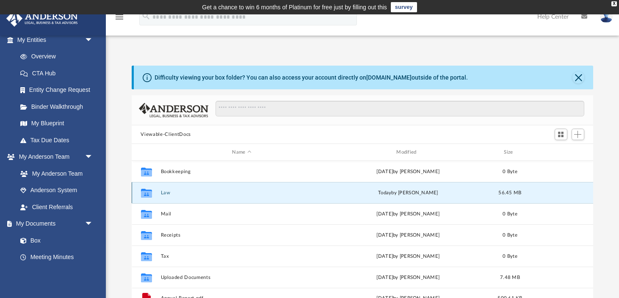
click at [169, 193] on button "Law" at bounding box center [241, 193] width 163 height 6
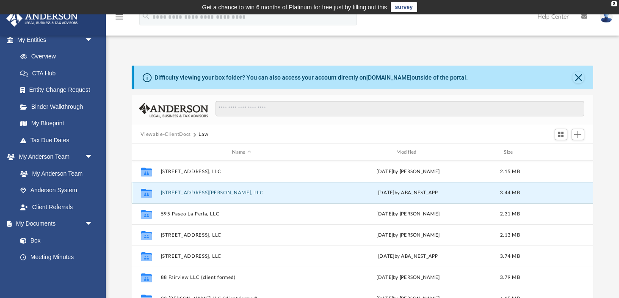
click at [174, 190] on button "515 Andria Ave, LLC" at bounding box center [241, 193] width 163 height 6
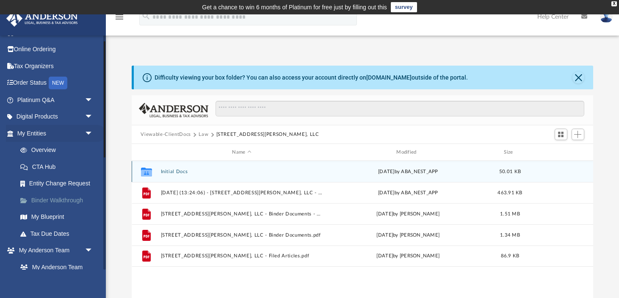
scroll to position [12, 0]
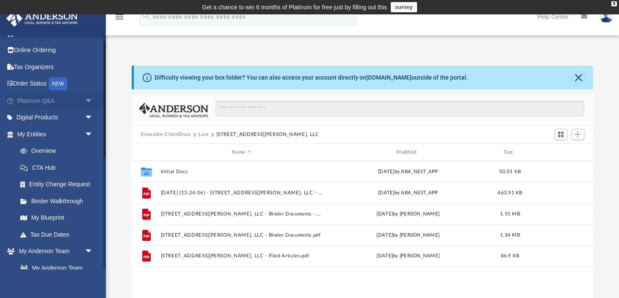
click at [91, 102] on span "arrow_drop_down" at bounding box center [93, 100] width 17 height 17
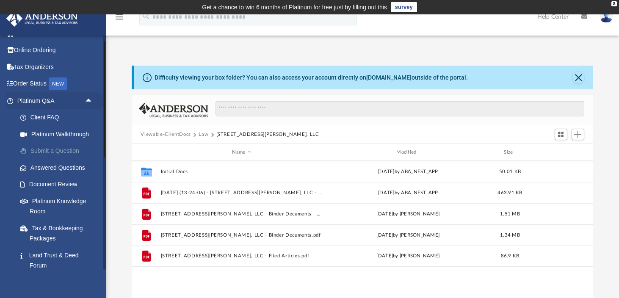
click at [77, 152] on link "Submit a Question" at bounding box center [59, 151] width 94 height 17
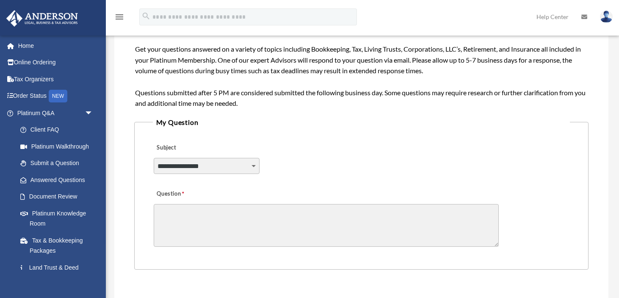
scroll to position [148, 0]
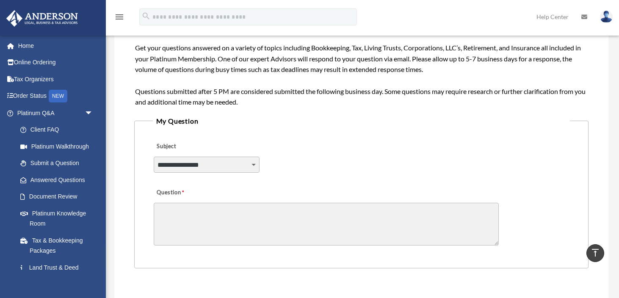
click at [254, 165] on select "**********" at bounding box center [207, 165] width 106 height 16
select select "******"
click at [154, 157] on select "**********" at bounding box center [207, 165] width 106 height 16
click at [179, 214] on textarea "Question" at bounding box center [326, 224] width 345 height 43
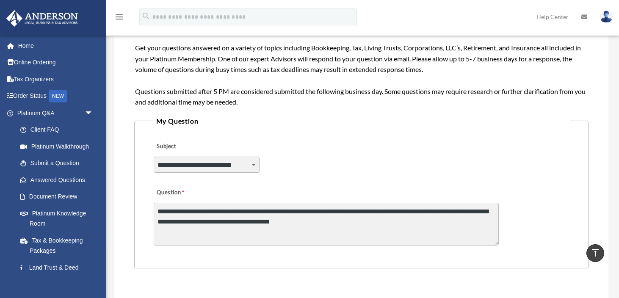
click at [242, 224] on textarea "**********" at bounding box center [326, 224] width 345 height 43
click at [314, 215] on textarea "**********" at bounding box center [326, 224] width 345 height 43
click at [405, 223] on textarea "**********" at bounding box center [326, 224] width 345 height 43
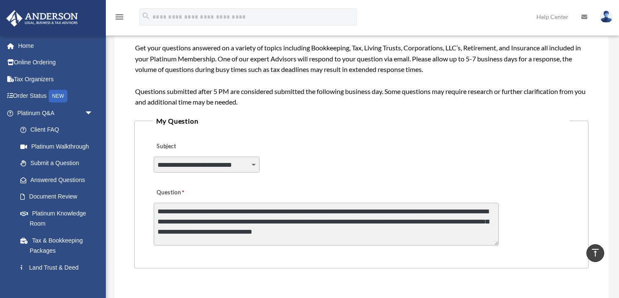
click at [325, 222] on textarea "**********" at bounding box center [326, 224] width 345 height 43
click at [317, 227] on textarea "**********" at bounding box center [326, 224] width 345 height 43
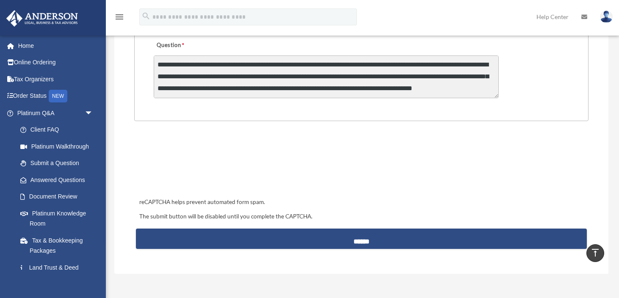
scroll to position [6, 0]
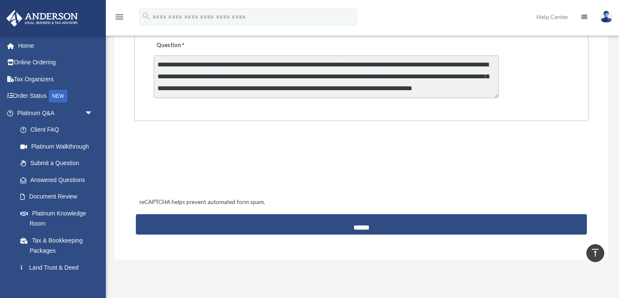
drag, startPoint x: 341, startPoint y: 231, endPoint x: 372, endPoint y: 188, distance: 53.3
click at [372, 188] on div "reCAPTCHA helps prevent automated form spam. The submit button will be disabled…" at bounding box center [361, 185] width 455 height 110
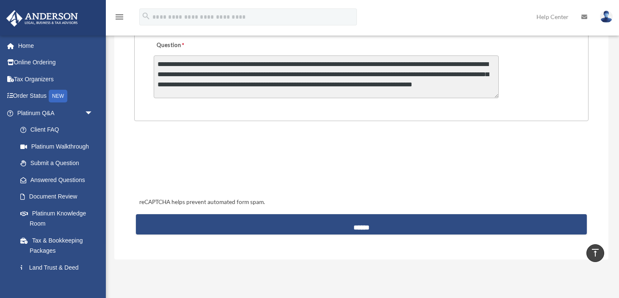
click at [236, 94] on textarea "**********" at bounding box center [326, 76] width 345 height 43
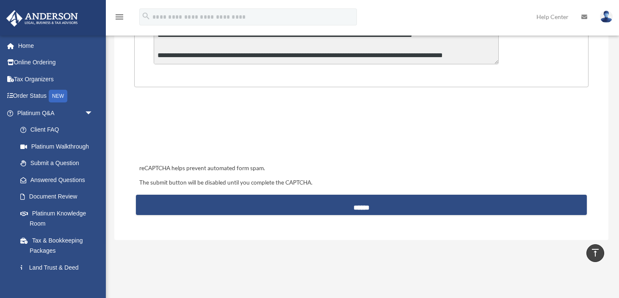
scroll to position [26, 0]
click at [487, 53] on textarea "**********" at bounding box center [326, 43] width 345 height 43
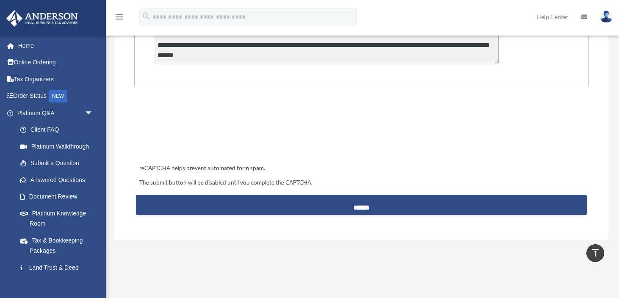
type textarea "**********"
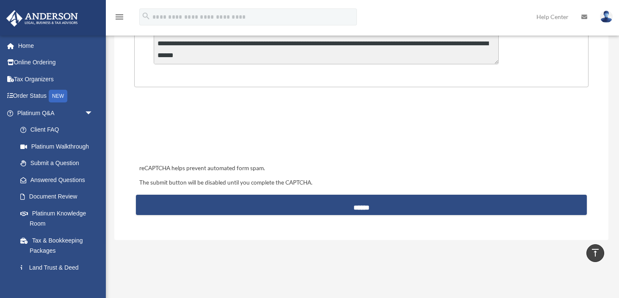
scroll to position [36, 0]
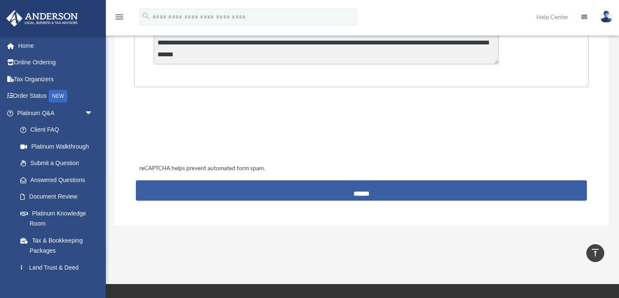
click at [318, 196] on input "******" at bounding box center [361, 190] width 451 height 20
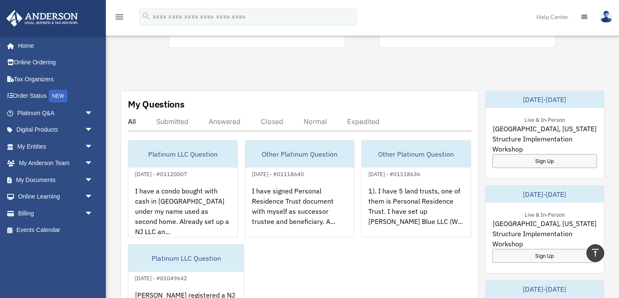
scroll to position [280, 0]
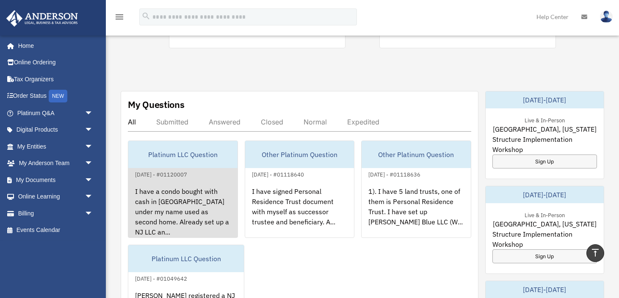
click at [182, 224] on div "I have a condo bought with cash in NJ under my name used as second home. Alread…" at bounding box center [182, 212] width 109 height 66
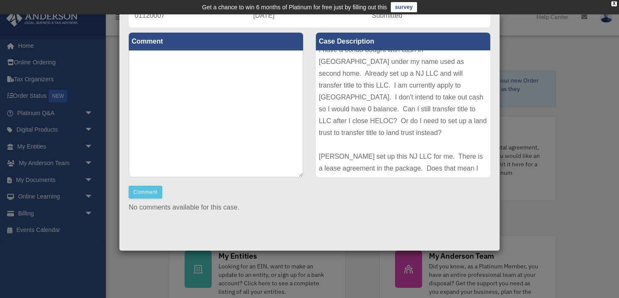
scroll to position [0, 0]
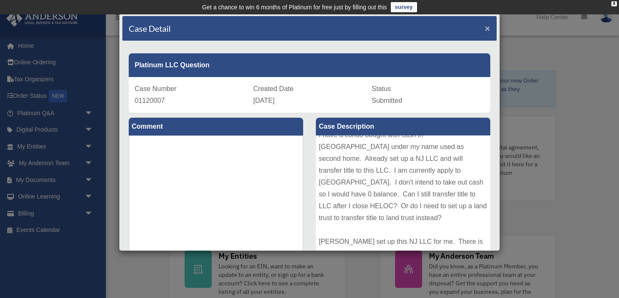
click at [487, 28] on span "×" at bounding box center [488, 28] width 6 height 10
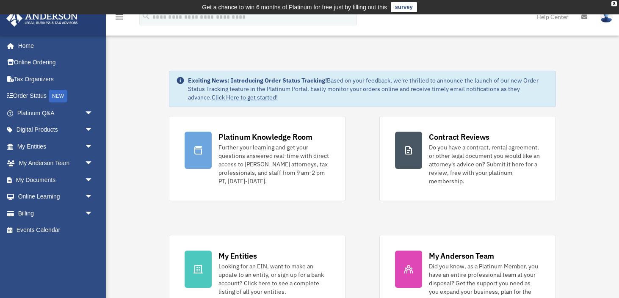
scroll to position [320, 0]
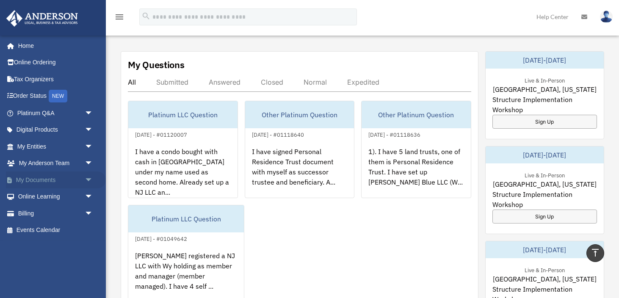
click at [90, 180] on span "arrow_drop_down" at bounding box center [93, 179] width 17 height 17
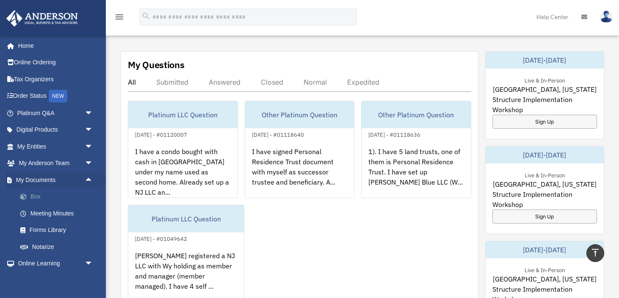
click at [48, 198] on link "Box" at bounding box center [59, 196] width 94 height 17
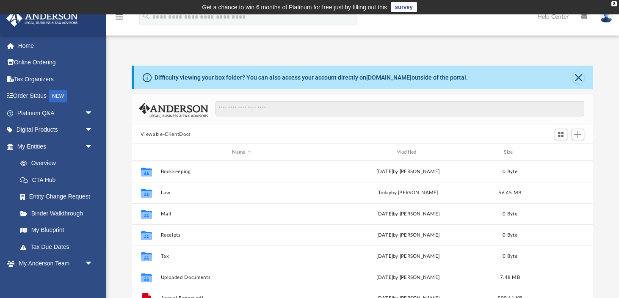
scroll to position [192, 461]
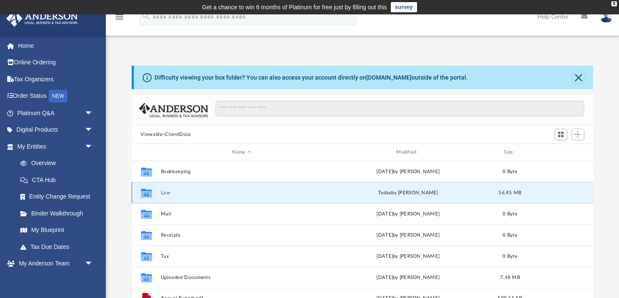
click at [180, 195] on button "Law" at bounding box center [241, 193] width 163 height 6
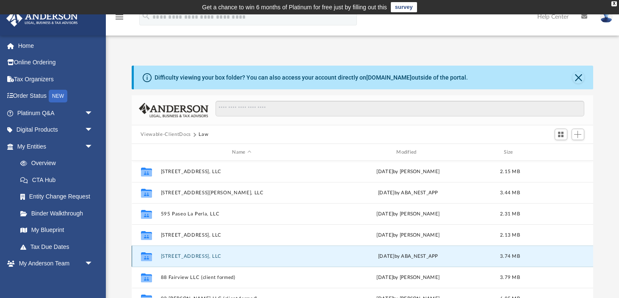
click at [179, 255] on button "[STREET_ADDRESS], LLC" at bounding box center [241, 257] width 163 height 6
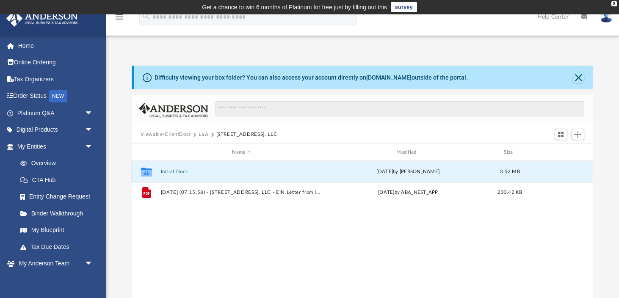
click at [182, 172] on button "Initial Docs" at bounding box center [241, 172] width 163 height 6
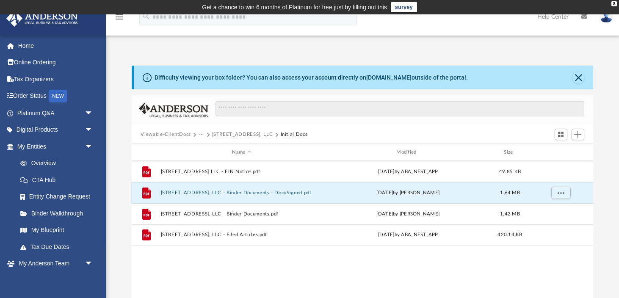
click at [215, 193] on button "[STREET_ADDRESS], LLC - Binder Documents - DocuSigned.pdf" at bounding box center [241, 193] width 163 height 6
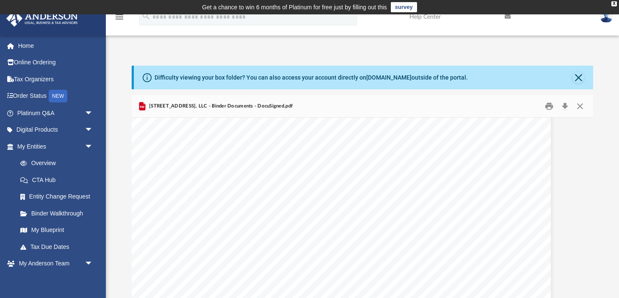
scroll to position [40008, 28]
click at [579, 110] on button "Close" at bounding box center [579, 106] width 15 height 13
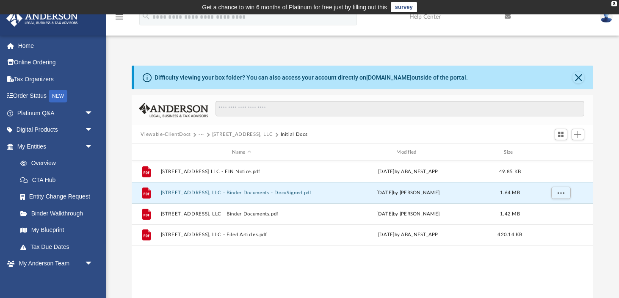
click at [200, 135] on button "···" at bounding box center [202, 135] width 6 height 8
click at [229, 134] on button "[STREET_ADDRESS], LLC" at bounding box center [242, 135] width 61 height 8
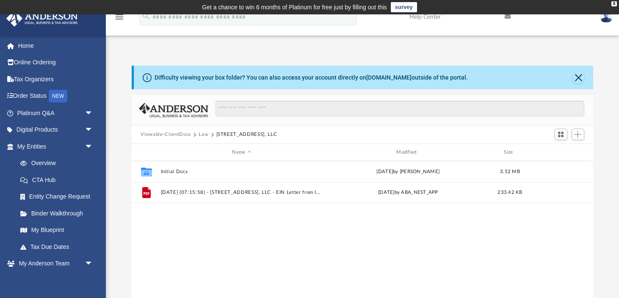
click at [203, 135] on button "Law" at bounding box center [204, 135] width 10 height 8
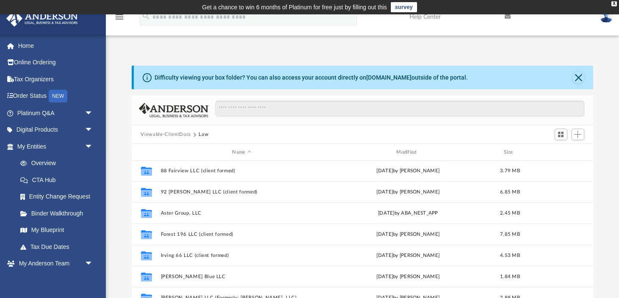
scroll to position [107, 0]
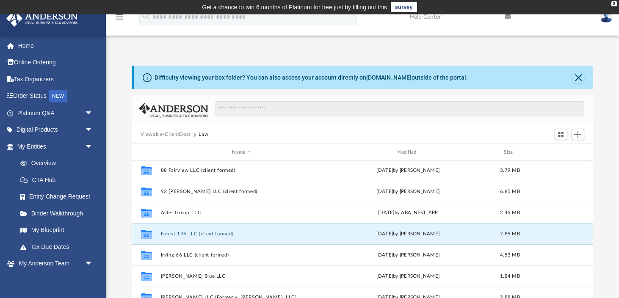
click at [207, 233] on button "Forest 196 LLC (client formed)" at bounding box center [241, 234] width 163 height 6
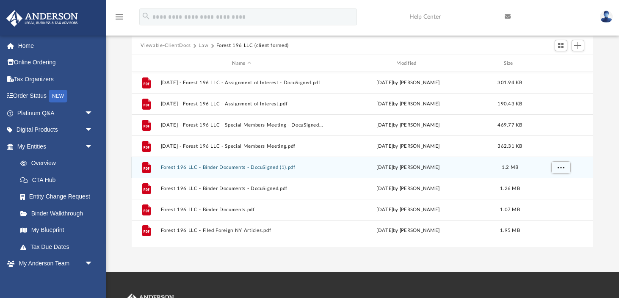
scroll to position [88, 0]
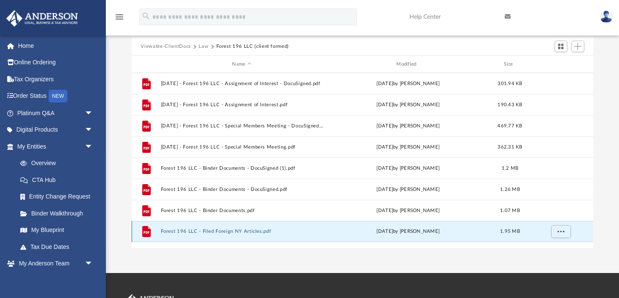
click at [254, 232] on button "Forest 196 LLC - Filed Foreign NY Articles.pdf" at bounding box center [241, 232] width 163 height 6
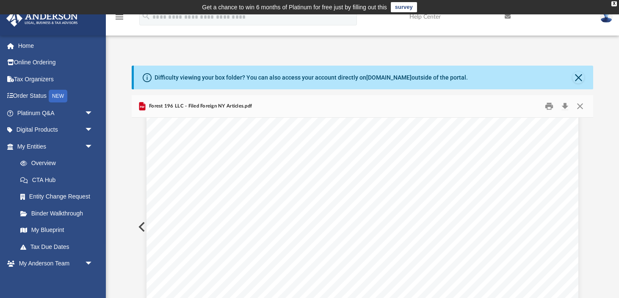
scroll to position [2059, 0]
click at [581, 107] on button "Close" at bounding box center [579, 106] width 15 height 13
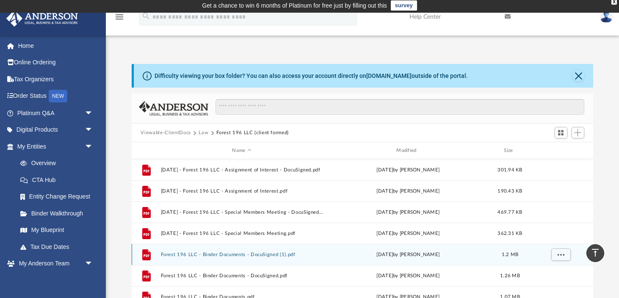
scroll to position [0, 0]
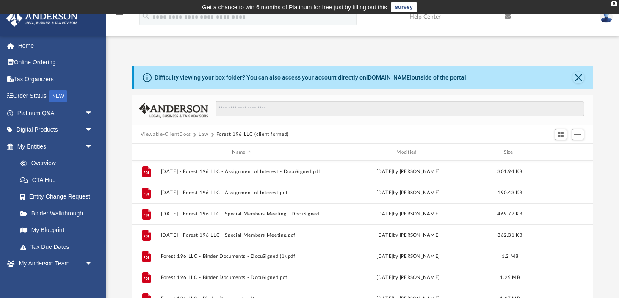
click at [203, 135] on button "Law" at bounding box center [204, 135] width 10 height 8
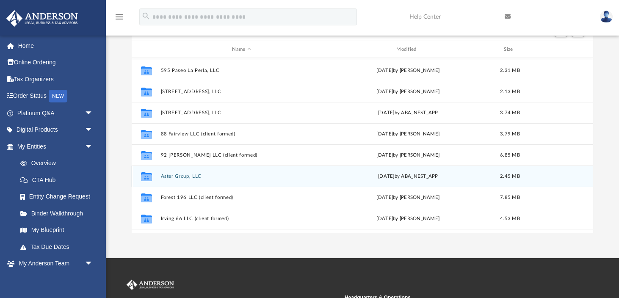
scroll to position [41, 0]
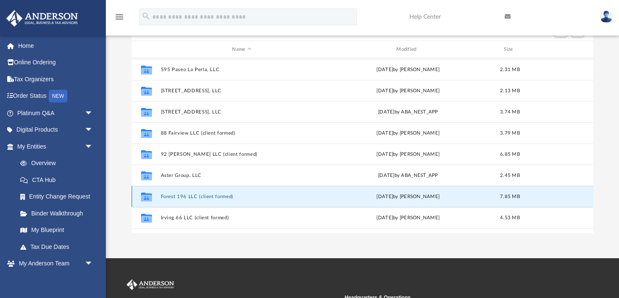
click at [211, 197] on button "Forest 196 LLC (client formed)" at bounding box center [241, 197] width 163 height 6
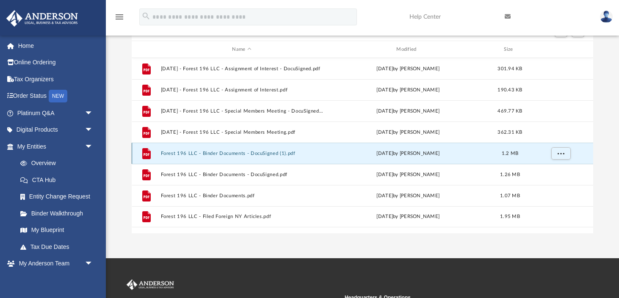
click at [231, 155] on button "Forest 196 LLC - Binder Documents - DocuSigned (1).pdf" at bounding box center [241, 154] width 163 height 6
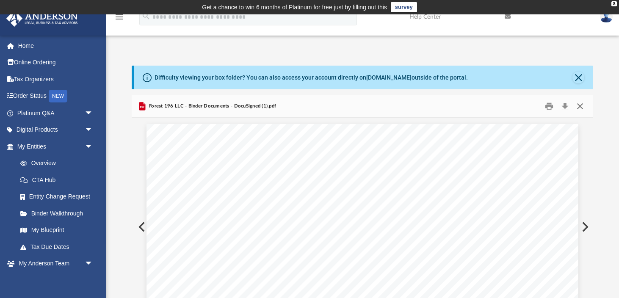
click at [579, 105] on button "Close" at bounding box center [579, 106] width 15 height 13
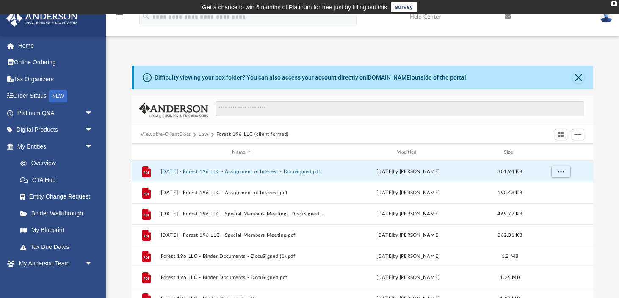
click at [303, 172] on button "[DATE] - Forest 196 LLC - Assignment of Interest - DocuSigned.pdf" at bounding box center [241, 172] width 163 height 6
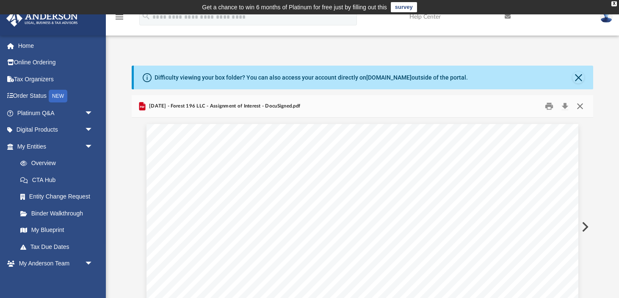
click at [579, 108] on button "Close" at bounding box center [579, 106] width 15 height 13
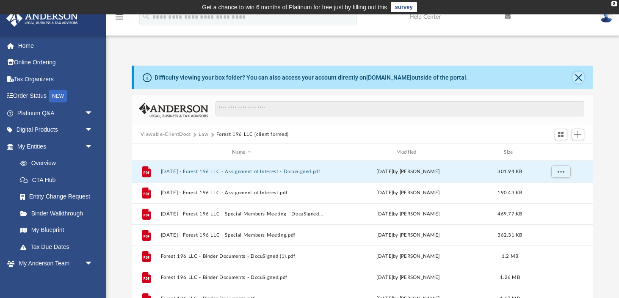
click at [577, 78] on button "Close" at bounding box center [578, 78] width 12 height 12
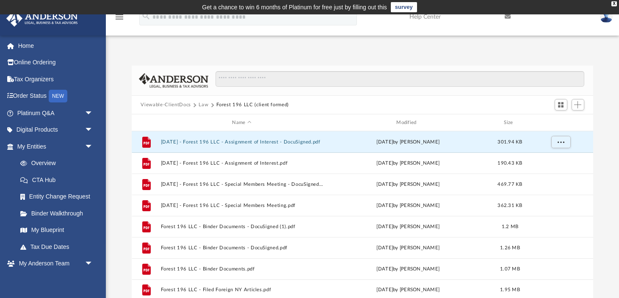
click at [202, 106] on button "Law" at bounding box center [204, 105] width 10 height 8
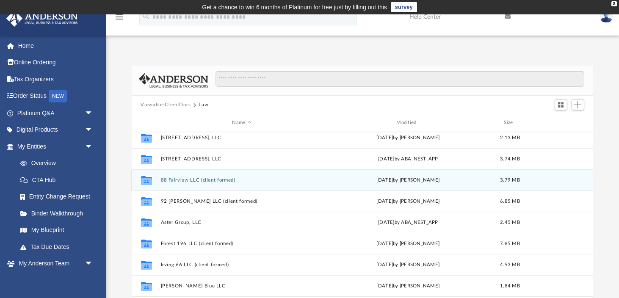
scroll to position [60, 0]
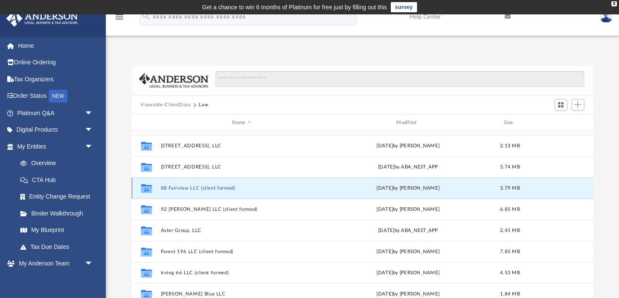
click at [185, 190] on button "88 Fairview LLC (client formed)" at bounding box center [241, 188] width 163 height 6
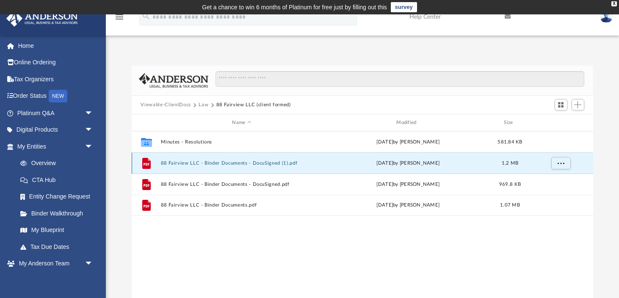
click at [199, 161] on button "88 Fairview LLC - Binder Documents - DocuSigned (1).pdf" at bounding box center [241, 163] width 163 height 6
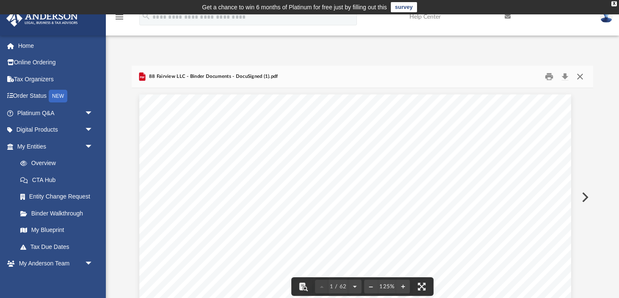
click at [582, 77] on button "Close" at bounding box center [579, 76] width 15 height 13
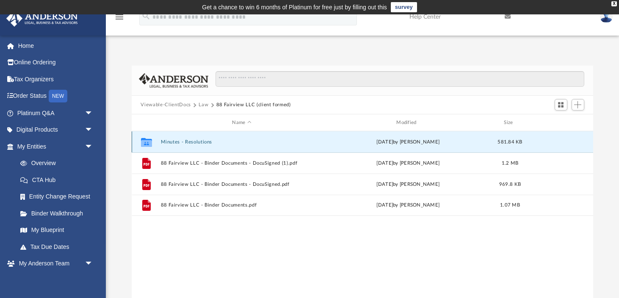
click at [201, 141] on button "Minutes - Resolutions" at bounding box center [241, 142] width 163 height 6
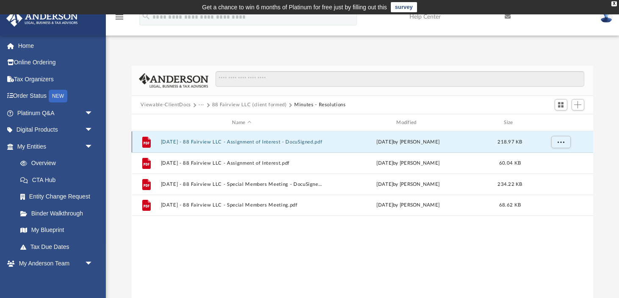
click at [287, 141] on button "[DATE] - 88 Fairview LLC - Assignment of Interest - DocuSigned.pdf" at bounding box center [241, 142] width 163 height 6
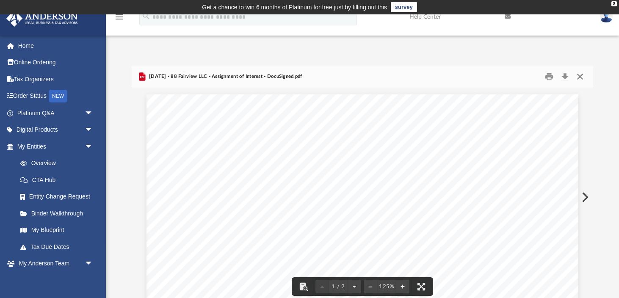
click at [582, 77] on button "Close" at bounding box center [579, 76] width 15 height 13
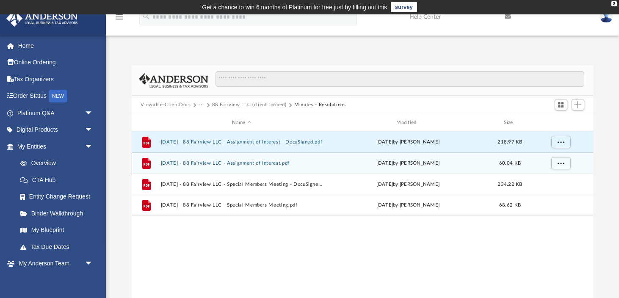
click at [293, 165] on button "[DATE] - 88 Fairview LLC - Assignment of Interest.pdf" at bounding box center [241, 163] width 163 height 6
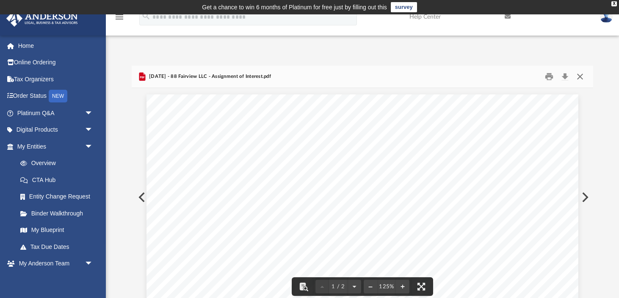
click at [579, 78] on button "Close" at bounding box center [579, 76] width 15 height 13
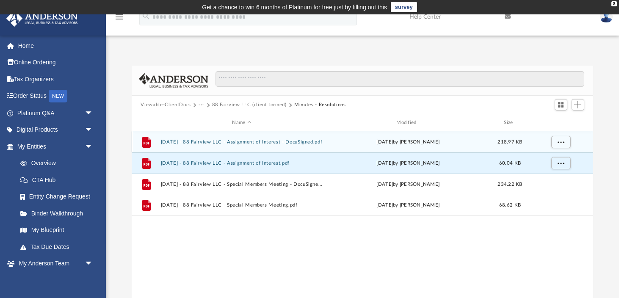
click at [367, 142] on div "[DATE] by [PERSON_NAME]" at bounding box center [408, 142] width 163 height 8
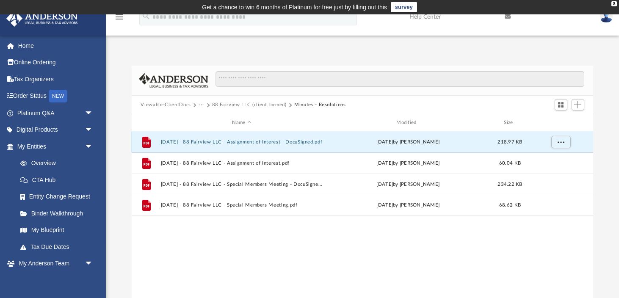
click at [320, 145] on div "File [DATE] - 88 Fairview LLC - Assignment of Interest - DocuSigned.pdf [DATE] …" at bounding box center [363, 141] width 462 height 21
click at [266, 141] on button "[DATE] - 88 Fairview LLC - Assignment of Interest - DocuSigned.pdf" at bounding box center [241, 142] width 163 height 6
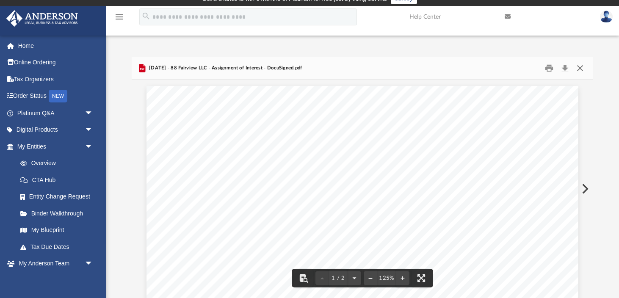
click at [577, 70] on button "Close" at bounding box center [579, 68] width 15 height 13
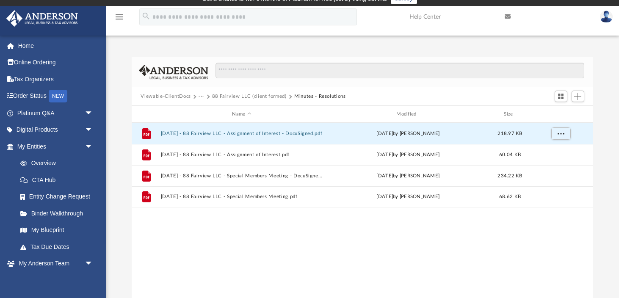
click at [266, 97] on button "88 Fairview LLC (client formed)" at bounding box center [249, 97] width 74 height 8
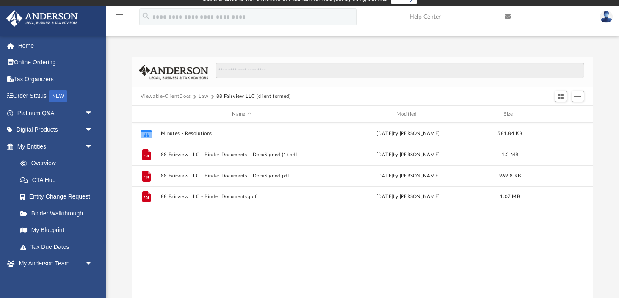
click at [300, 240] on div "Collaborated Folder Minutes - Resolutions [DATE] by [PERSON_NAME] 581.84 KB Fil…" at bounding box center [363, 211] width 462 height 176
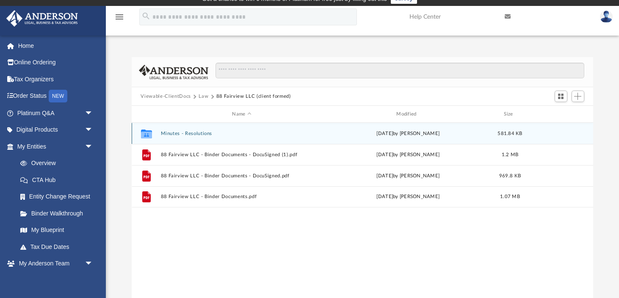
click at [201, 136] on div "Collaborated Folder Minutes - Resolutions [DATE] by [PERSON_NAME] 581.84 KB" at bounding box center [363, 133] width 462 height 21
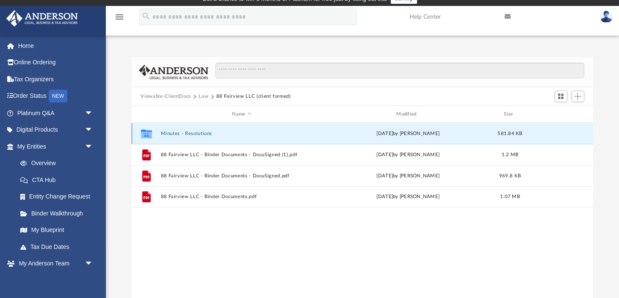
click at [202, 133] on button "Minutes - Resolutions" at bounding box center [241, 134] width 163 height 6
click at [229, 134] on button "[DATE] - 88 Fairview LLC - Assignment of Interest - DocuSigned.pdf" at bounding box center [241, 134] width 163 height 6
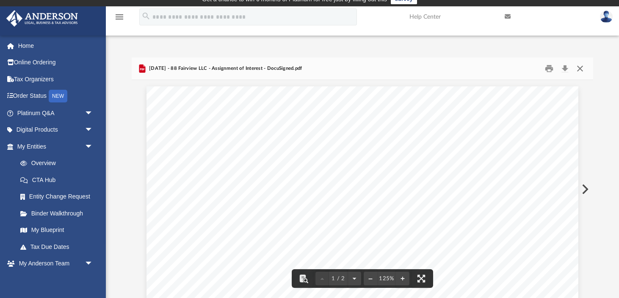
click at [579, 68] on button "Close" at bounding box center [579, 68] width 15 height 13
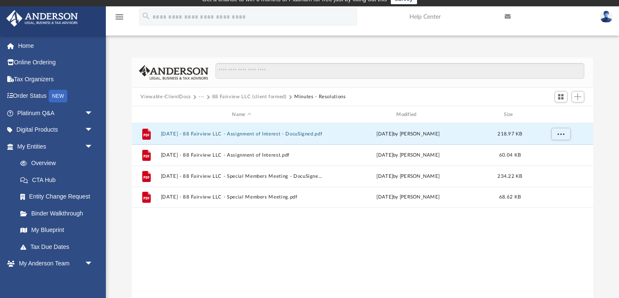
click at [238, 95] on button "88 Fairview LLC (client formed)" at bounding box center [249, 97] width 74 height 8
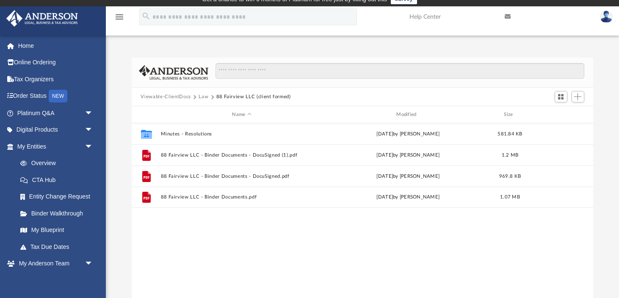
click at [201, 97] on button "Law" at bounding box center [204, 97] width 10 height 8
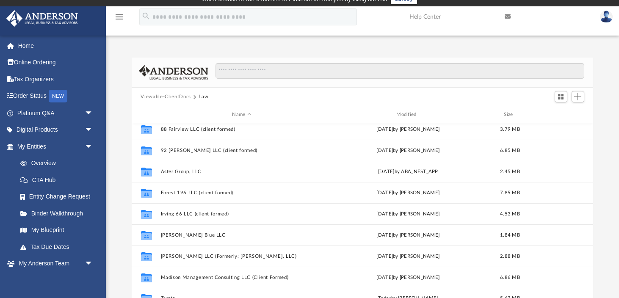
scroll to position [111, 0]
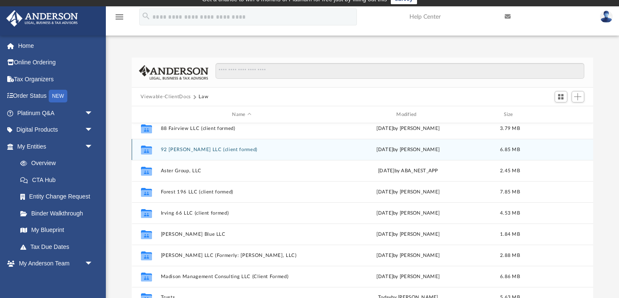
click at [219, 149] on button "92 [PERSON_NAME] LLC (client formed)" at bounding box center [241, 150] width 163 height 6
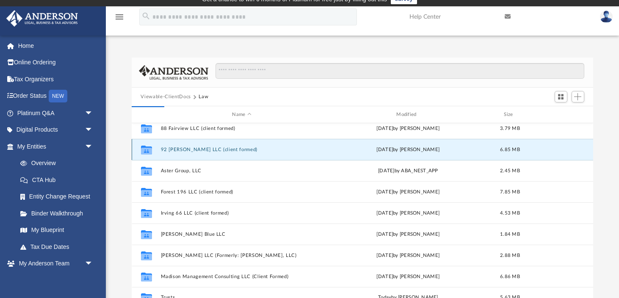
scroll to position [0, 0]
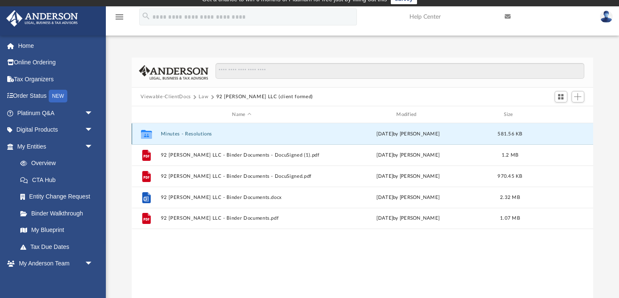
click at [198, 134] on button "Minutes - Resolutions" at bounding box center [241, 134] width 163 height 6
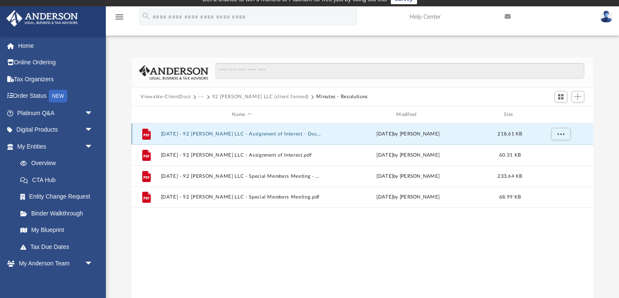
click at [199, 134] on button "[DATE] - 92 [PERSON_NAME] LLC - Assignment of Interest - DocuSigned.pdf" at bounding box center [241, 134] width 163 height 6
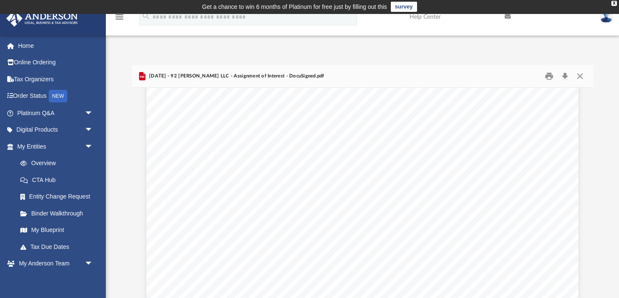
scroll to position [685, 0]
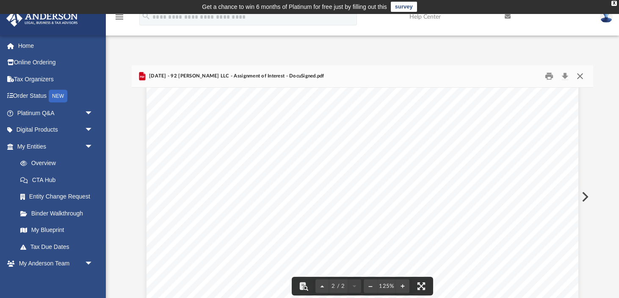
click at [580, 75] on button "Close" at bounding box center [579, 76] width 15 height 13
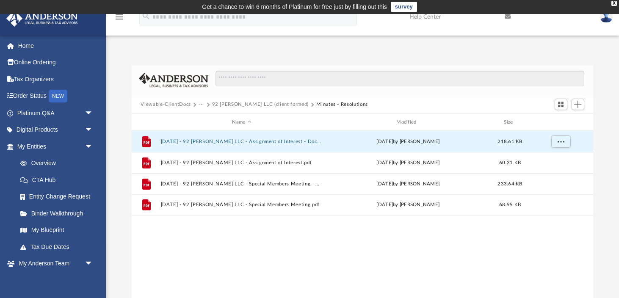
click at [259, 104] on button "92 [PERSON_NAME] LLC (client formed)" at bounding box center [260, 105] width 97 height 8
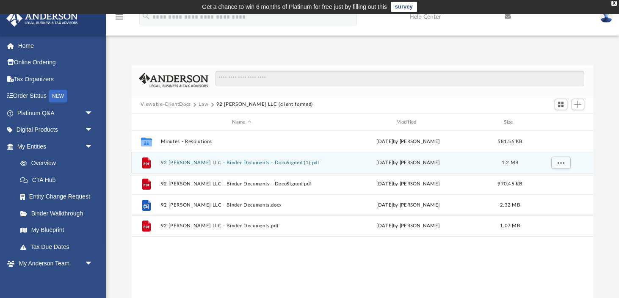
click at [256, 163] on button "92 [PERSON_NAME] LLC - Binder Documents - DocuSigned (1).pdf" at bounding box center [241, 163] width 163 height 6
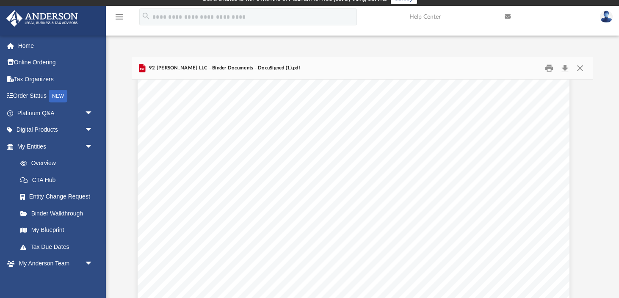
scroll to position [0, 9]
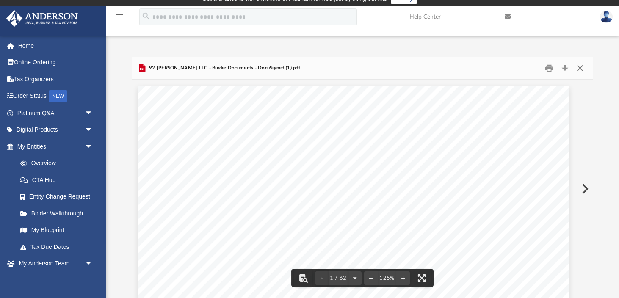
click at [579, 72] on button "Close" at bounding box center [579, 68] width 15 height 13
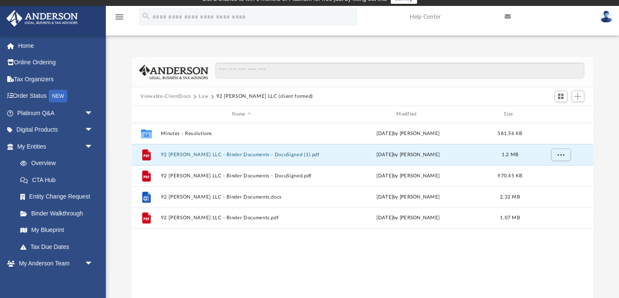
click at [205, 98] on button "Law" at bounding box center [204, 97] width 10 height 8
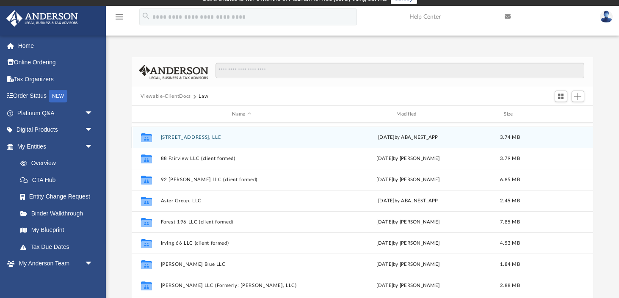
scroll to position [89, 0]
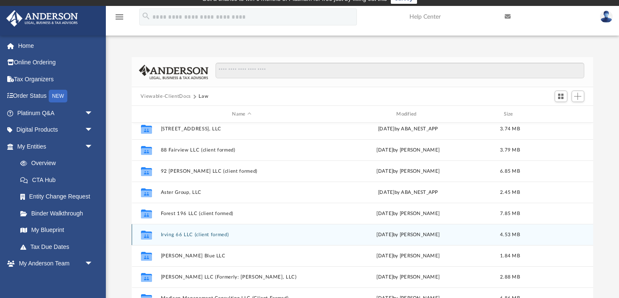
click at [207, 234] on button "Irving 66 LLC (client formed)" at bounding box center [241, 235] width 163 height 6
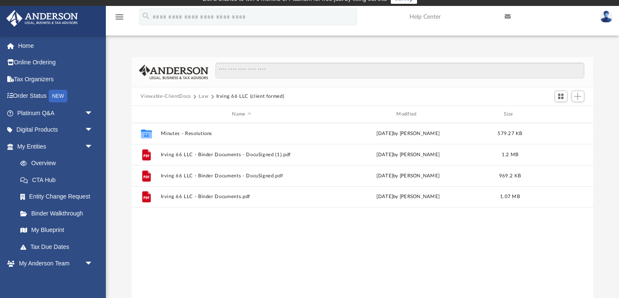
scroll to position [0, 0]
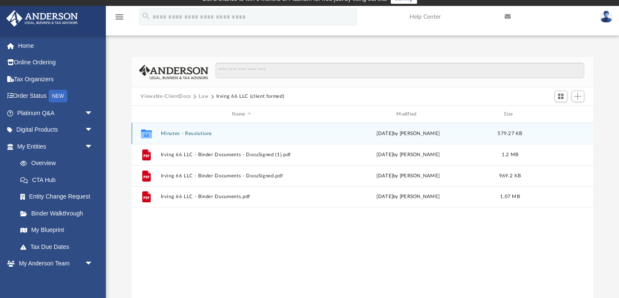
click at [195, 134] on button "Minutes - Resolutions" at bounding box center [241, 134] width 163 height 6
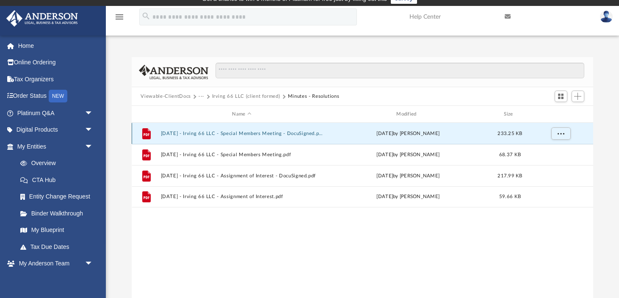
click at [267, 134] on button "[DATE] - Irving 66 LLC - Special Members Meeting - DocuSigned.pdf" at bounding box center [241, 134] width 163 height 6
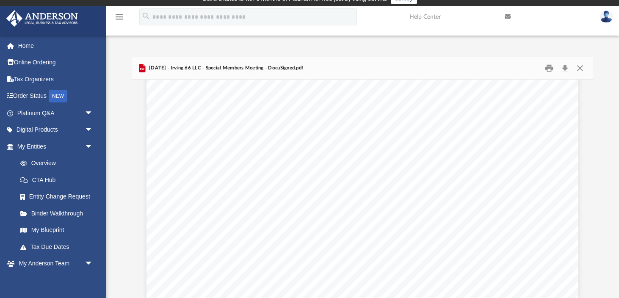
scroll to position [290, 0]
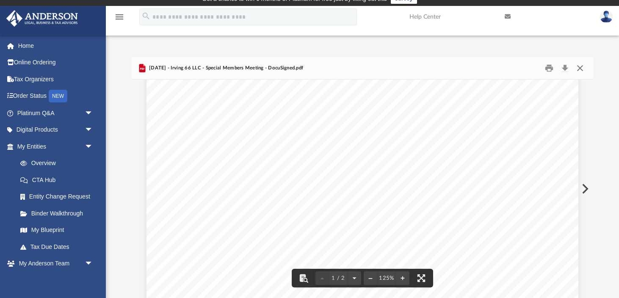
click at [577, 69] on button "Close" at bounding box center [579, 68] width 15 height 13
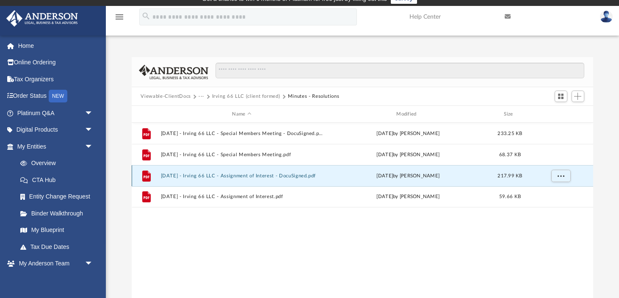
click at [301, 176] on button "[DATE] - Irving 66 LLC - Assignment of Interest - DocuSigned.pdf" at bounding box center [241, 176] width 163 height 6
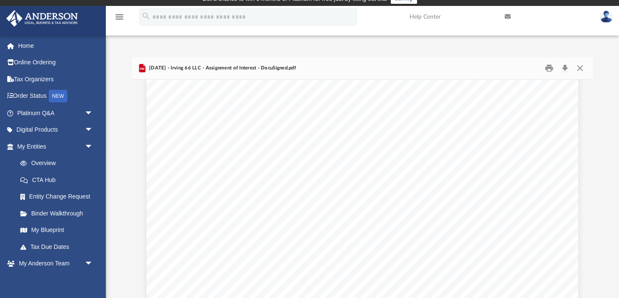
scroll to position [697, 0]
click at [580, 69] on button "Close" at bounding box center [579, 68] width 15 height 13
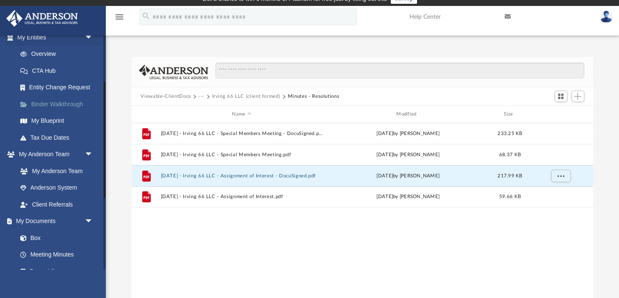
scroll to position [117, 0]
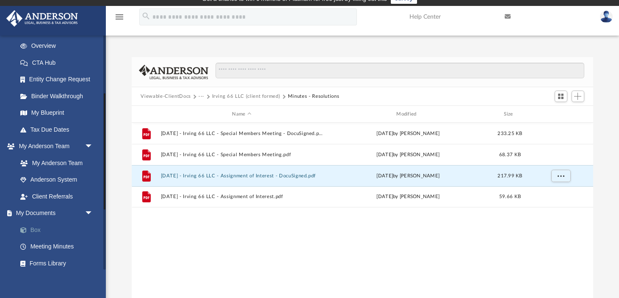
click at [40, 227] on link "Box" at bounding box center [59, 229] width 94 height 17
click at [36, 232] on link "Box" at bounding box center [59, 229] width 94 height 17
click at [247, 100] on div "Viewable-ClientDocs ··· Irving 66 LLC (client formed) Minutes - Resolutions" at bounding box center [363, 96] width 462 height 19
click at [247, 95] on button "Irving 66 LLC (client formed)" at bounding box center [246, 97] width 68 height 8
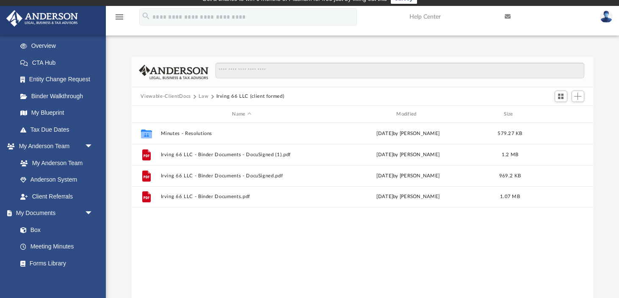
click at [205, 96] on button "Law" at bounding box center [204, 97] width 10 height 8
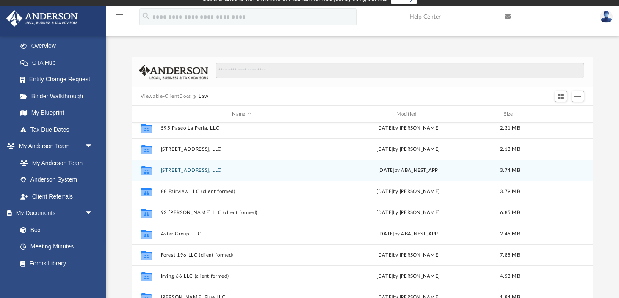
scroll to position [121, 0]
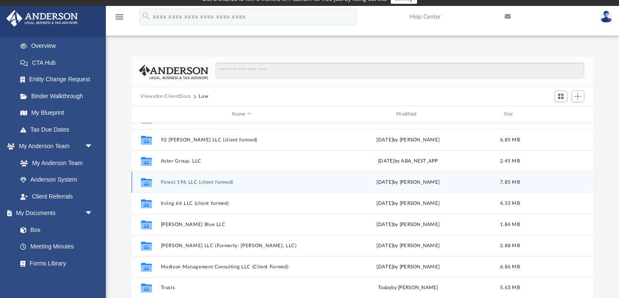
click at [219, 182] on button "Forest 196 LLC (client formed)" at bounding box center [241, 182] width 163 height 6
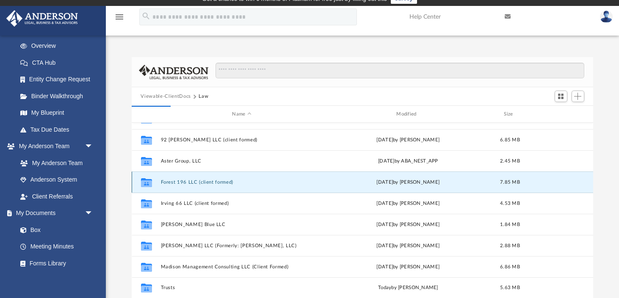
scroll to position [0, 0]
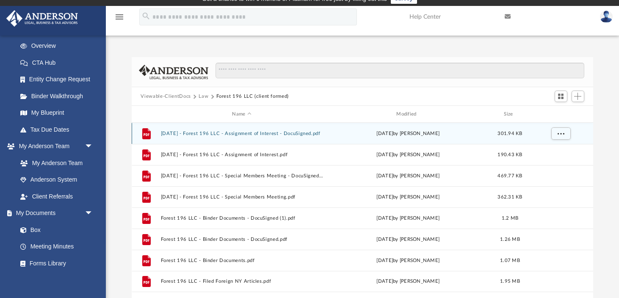
click at [252, 134] on button "[DATE] - Forest 196 LLC - Assignment of Interest - DocuSigned.pdf" at bounding box center [241, 134] width 163 height 6
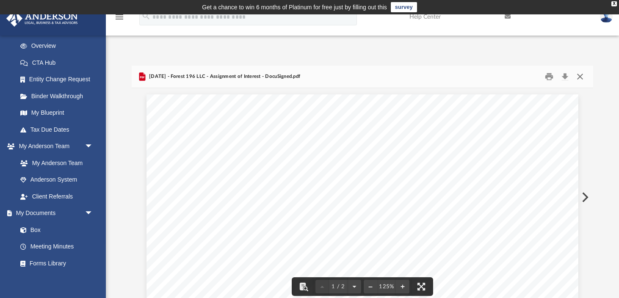
click at [581, 76] on button "Close" at bounding box center [579, 76] width 15 height 13
